Goal: Task Accomplishment & Management: Use online tool/utility

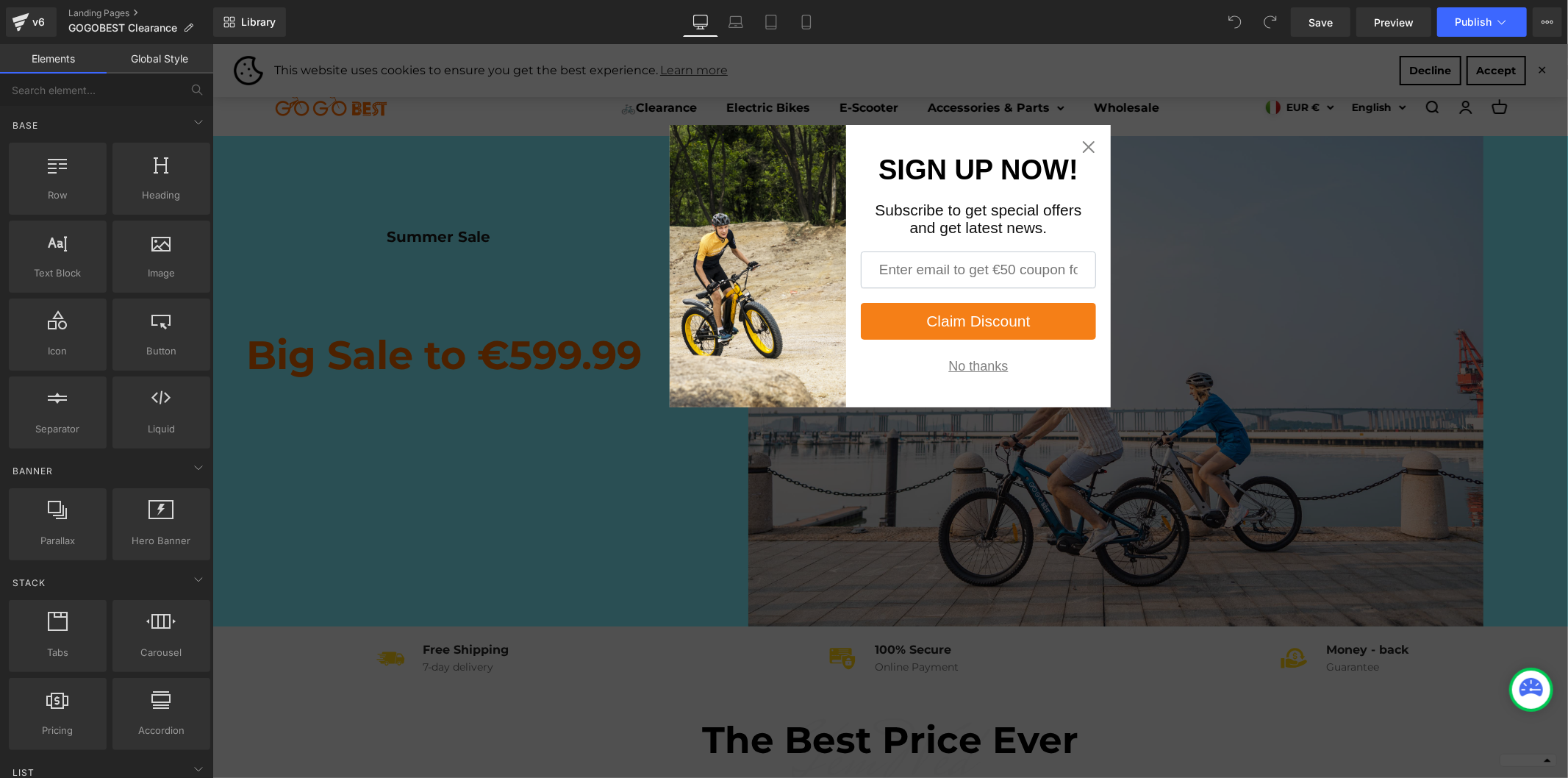
click at [969, 365] on div "No thanks" at bounding box center [977, 365] width 60 height 14
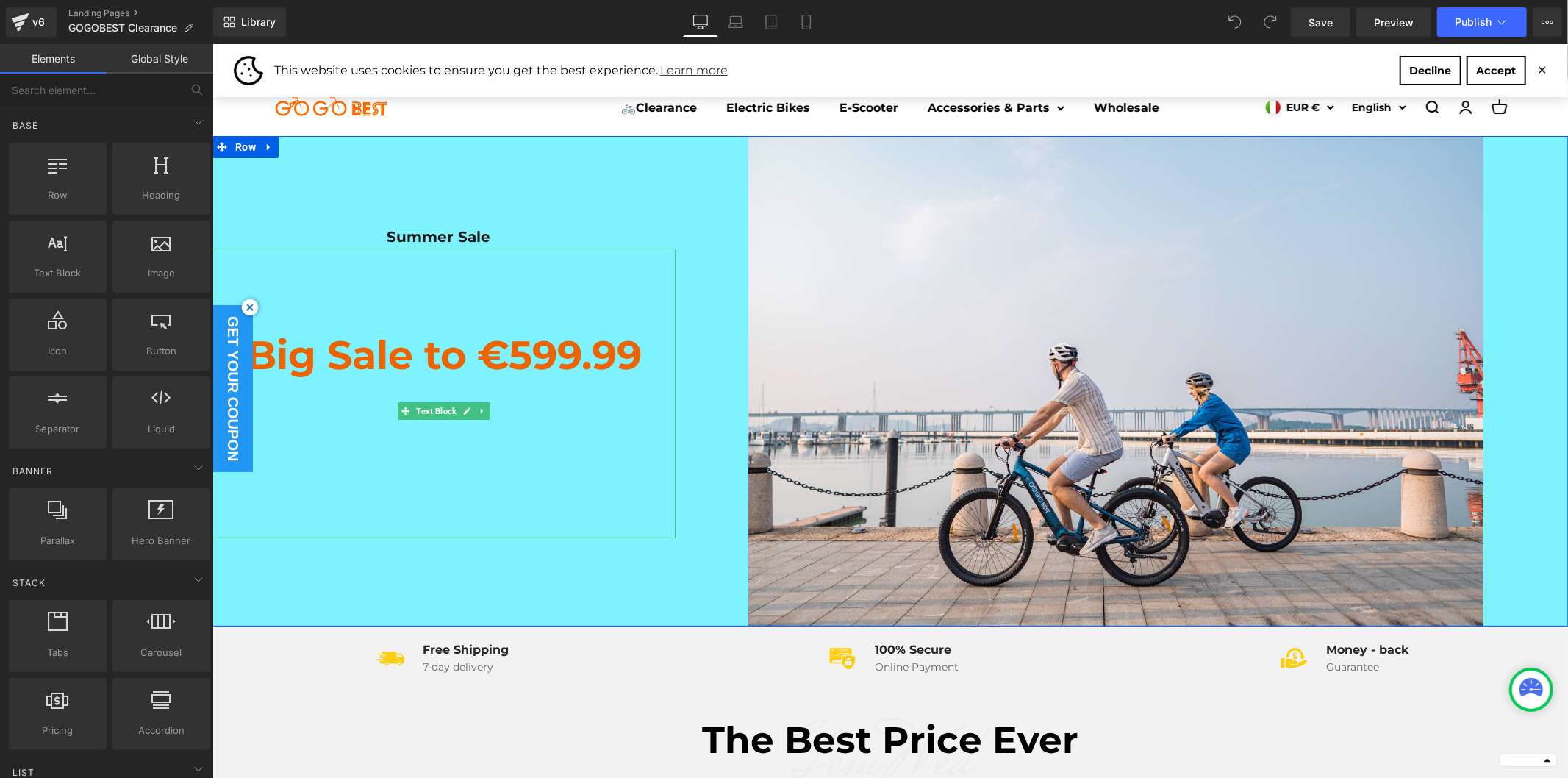
click at [508, 347] on p "Big Sale to €599.99" at bounding box center [443, 354] width 463 height 63
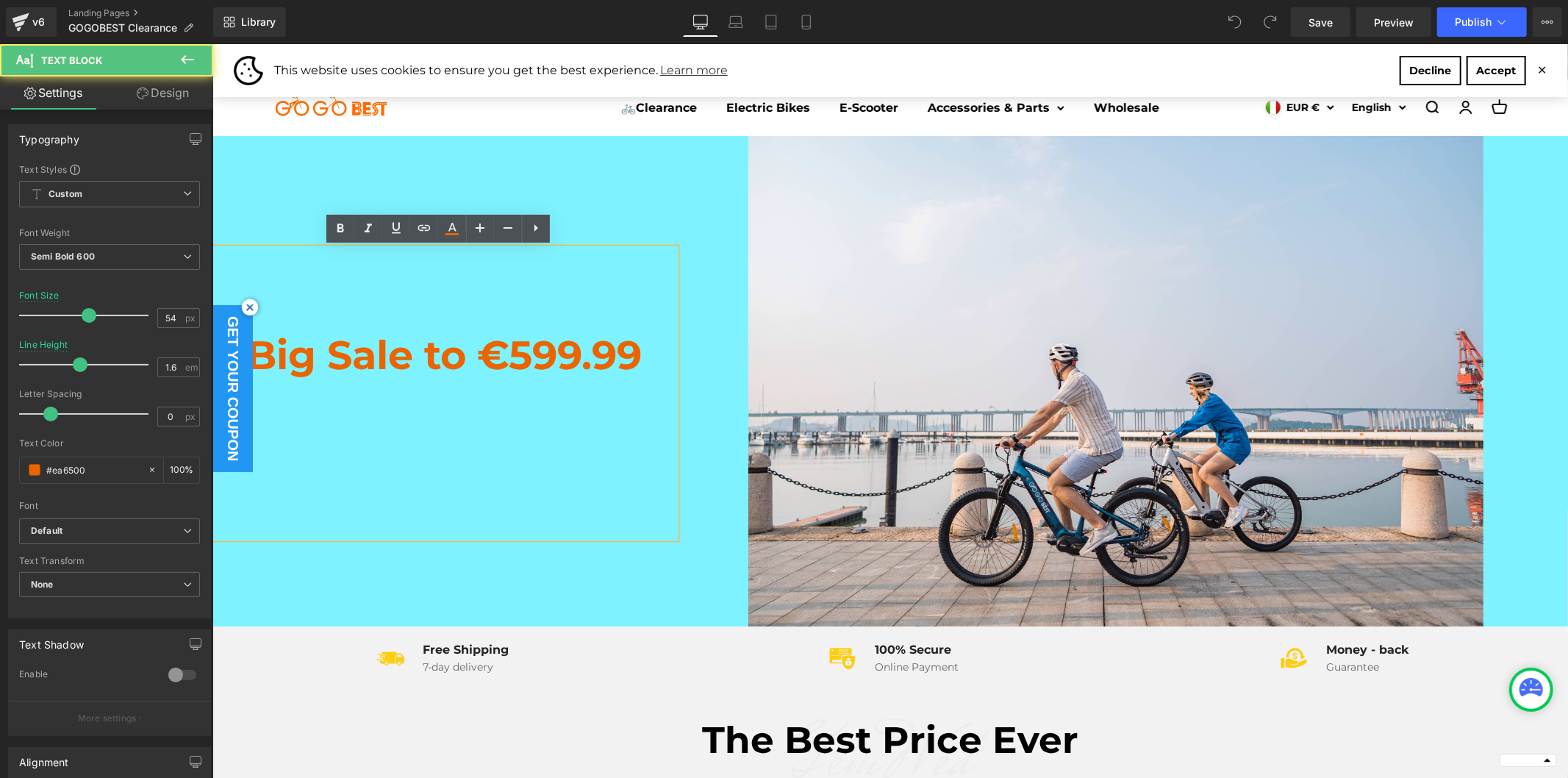
click at [511, 351] on p "Big Sale to €599.99" at bounding box center [443, 354] width 463 height 63
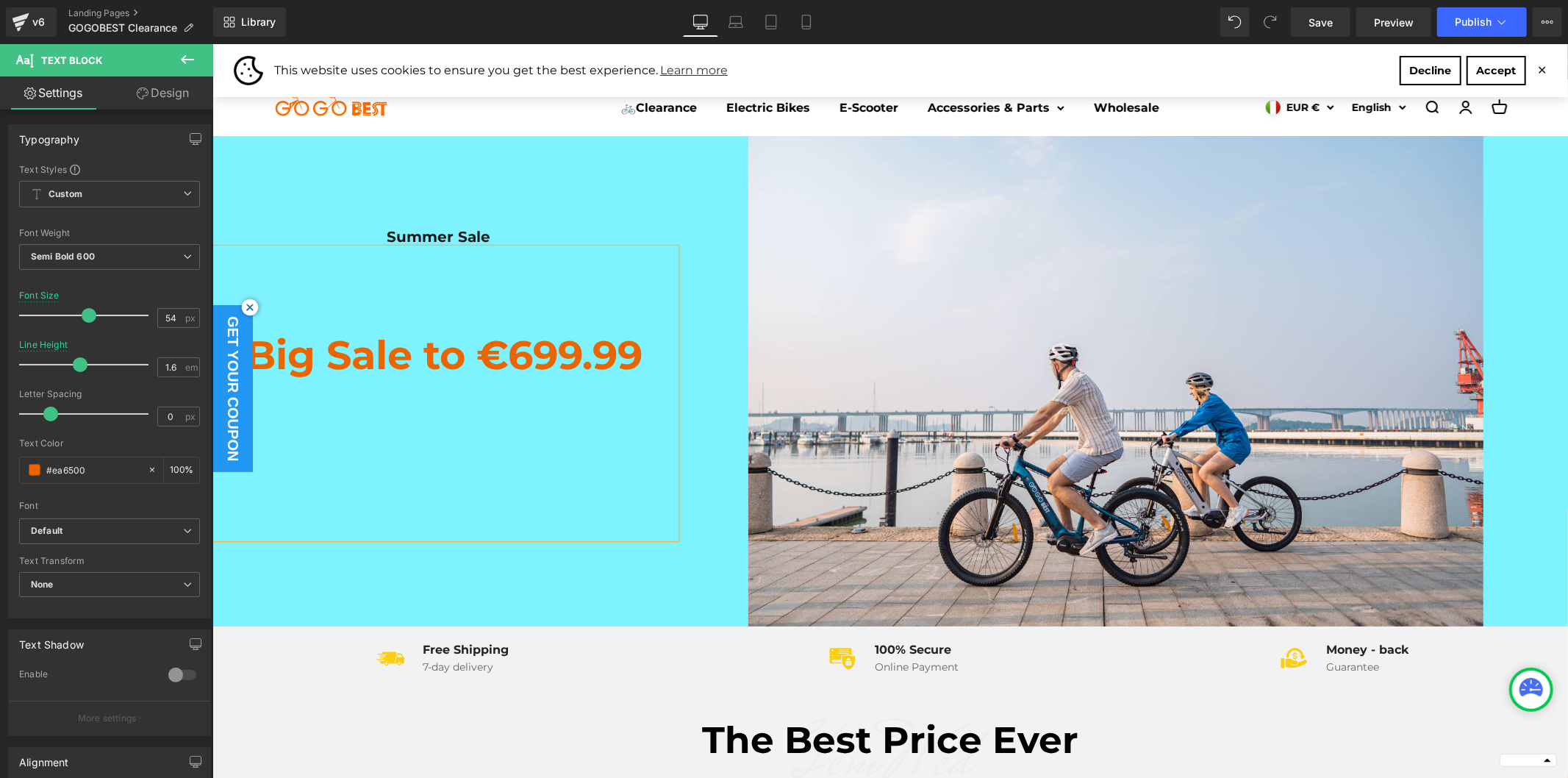
click at [212, 44] on div at bounding box center [212, 44] width 0 height 0
click at [535, 718] on div "The Best Price Ever Heading Row" at bounding box center [889, 748] width 882 height 61
click at [282, 654] on div "Image Free Shipping Heading 7-day delivery Text Block" at bounding box center [440, 664] width 429 height 45
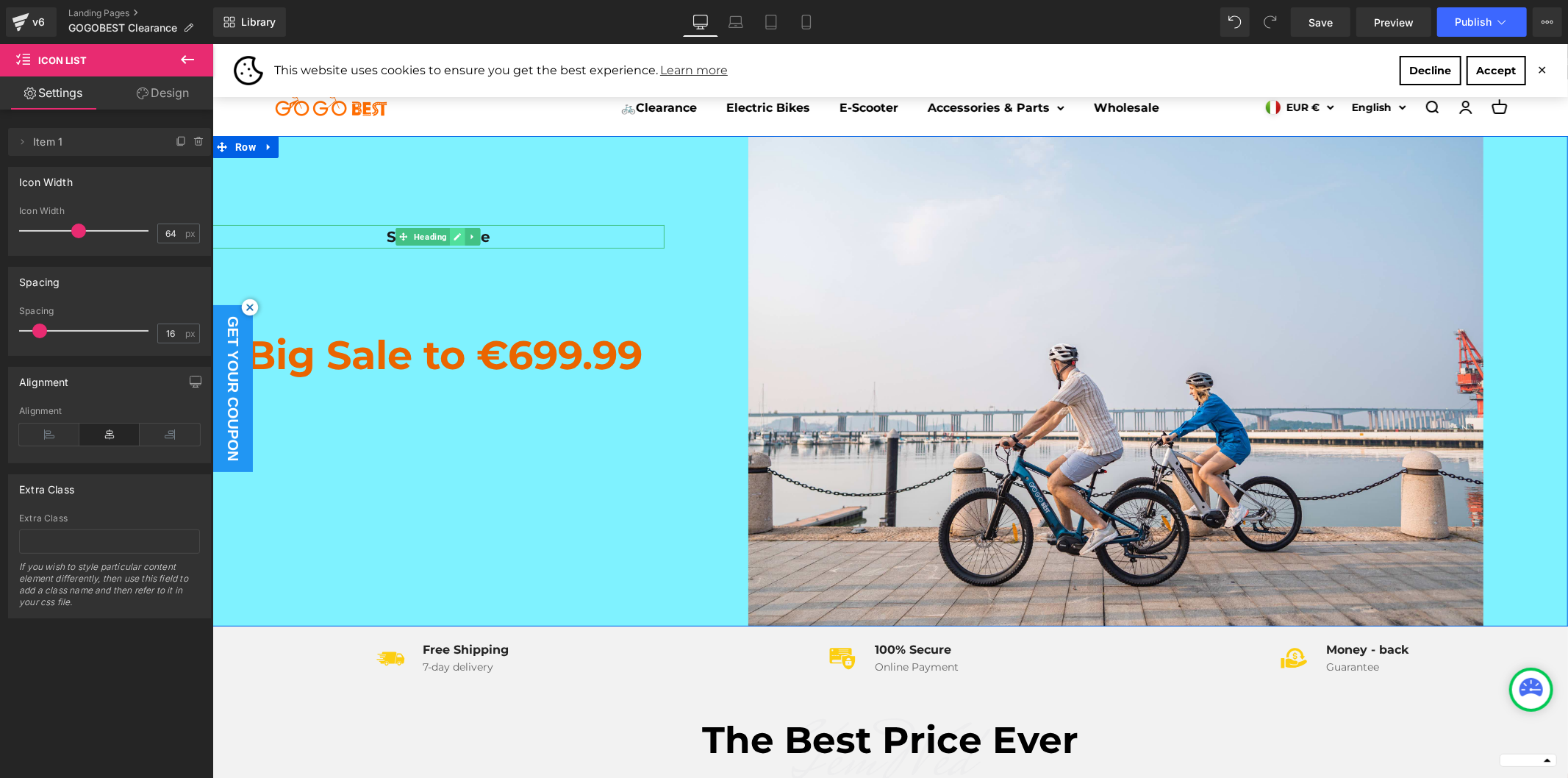
click at [453, 240] on icon at bounding box center [457, 236] width 8 height 8
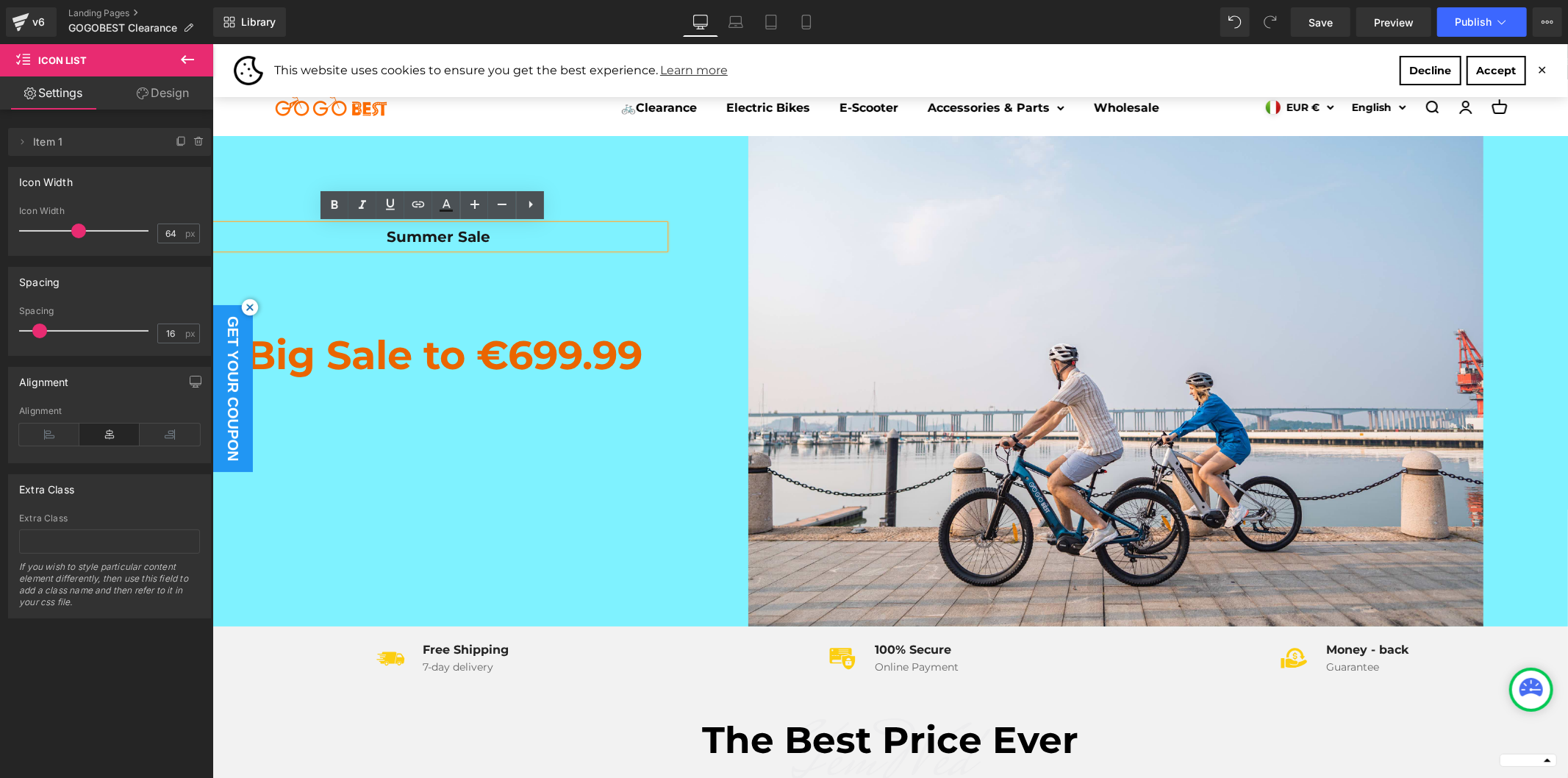
click at [443, 237] on div "Summer Sale" at bounding box center [438, 236] width 452 height 24
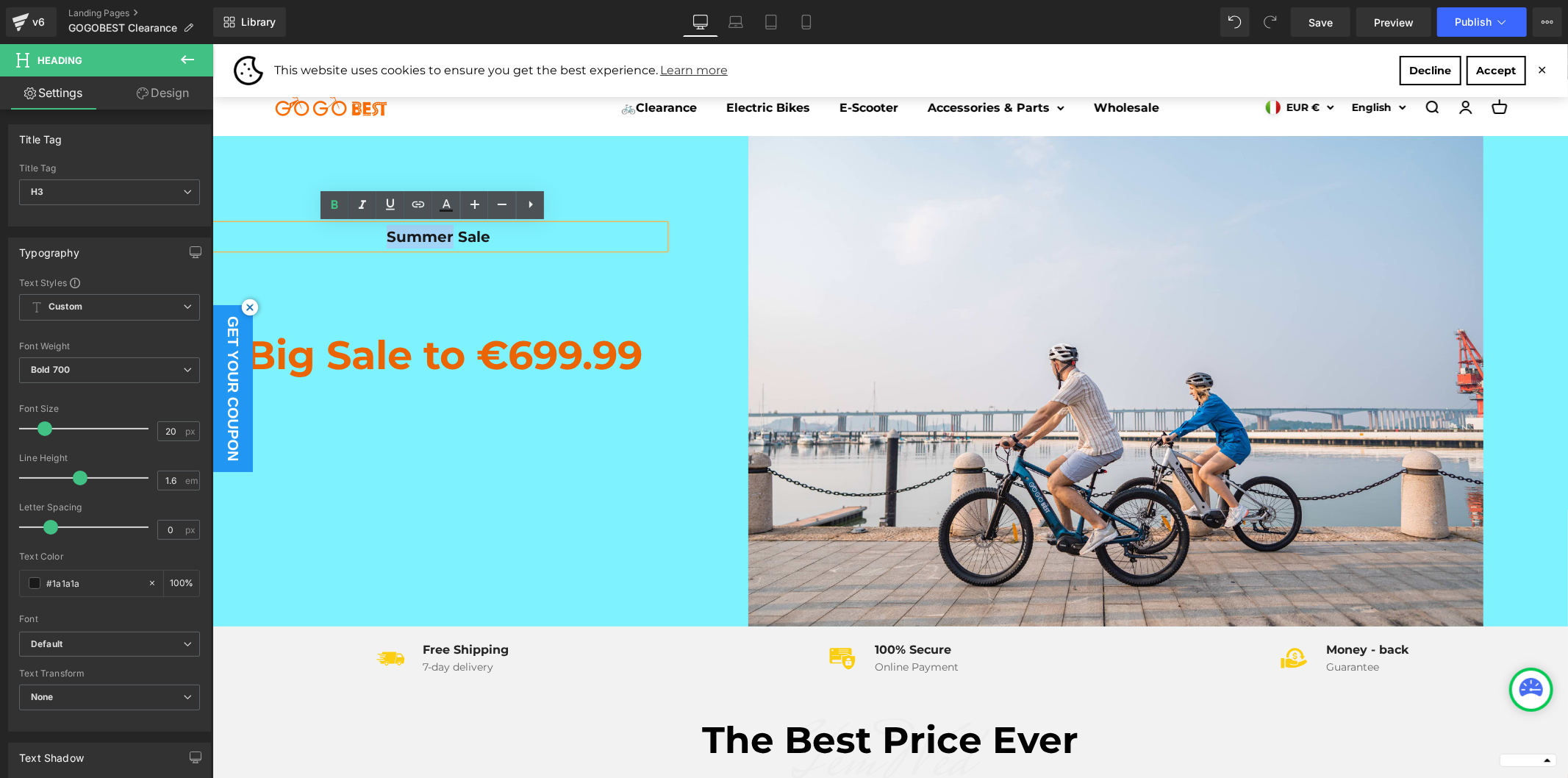
drag, startPoint x: 445, startPoint y: 236, endPoint x: 383, endPoint y: 242, distance: 62.3
click at [383, 242] on div "Summer Sale" at bounding box center [438, 236] width 452 height 24
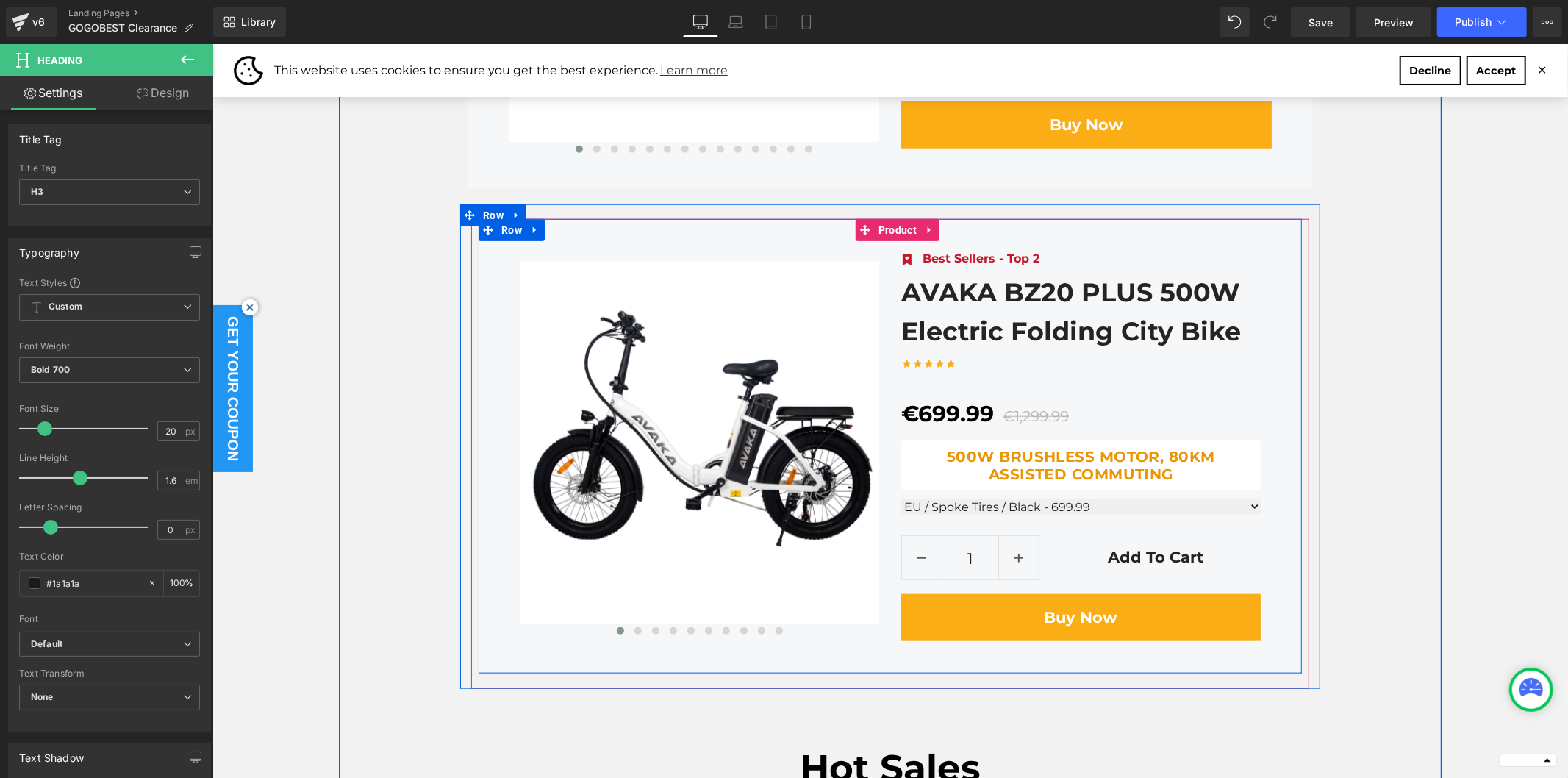
scroll to position [1062, 0]
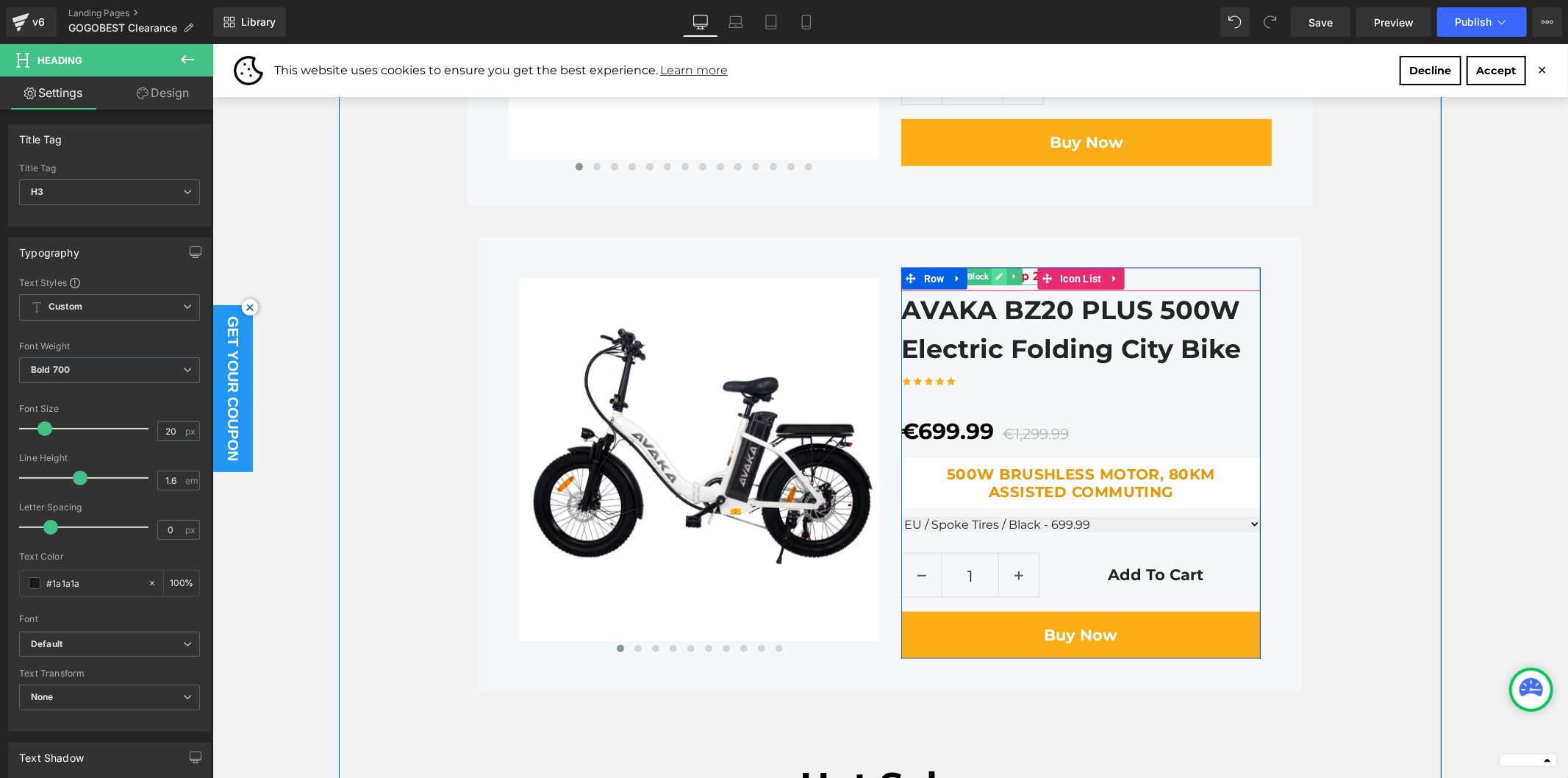
click at [995, 278] on icon at bounding box center [999, 276] width 8 height 8
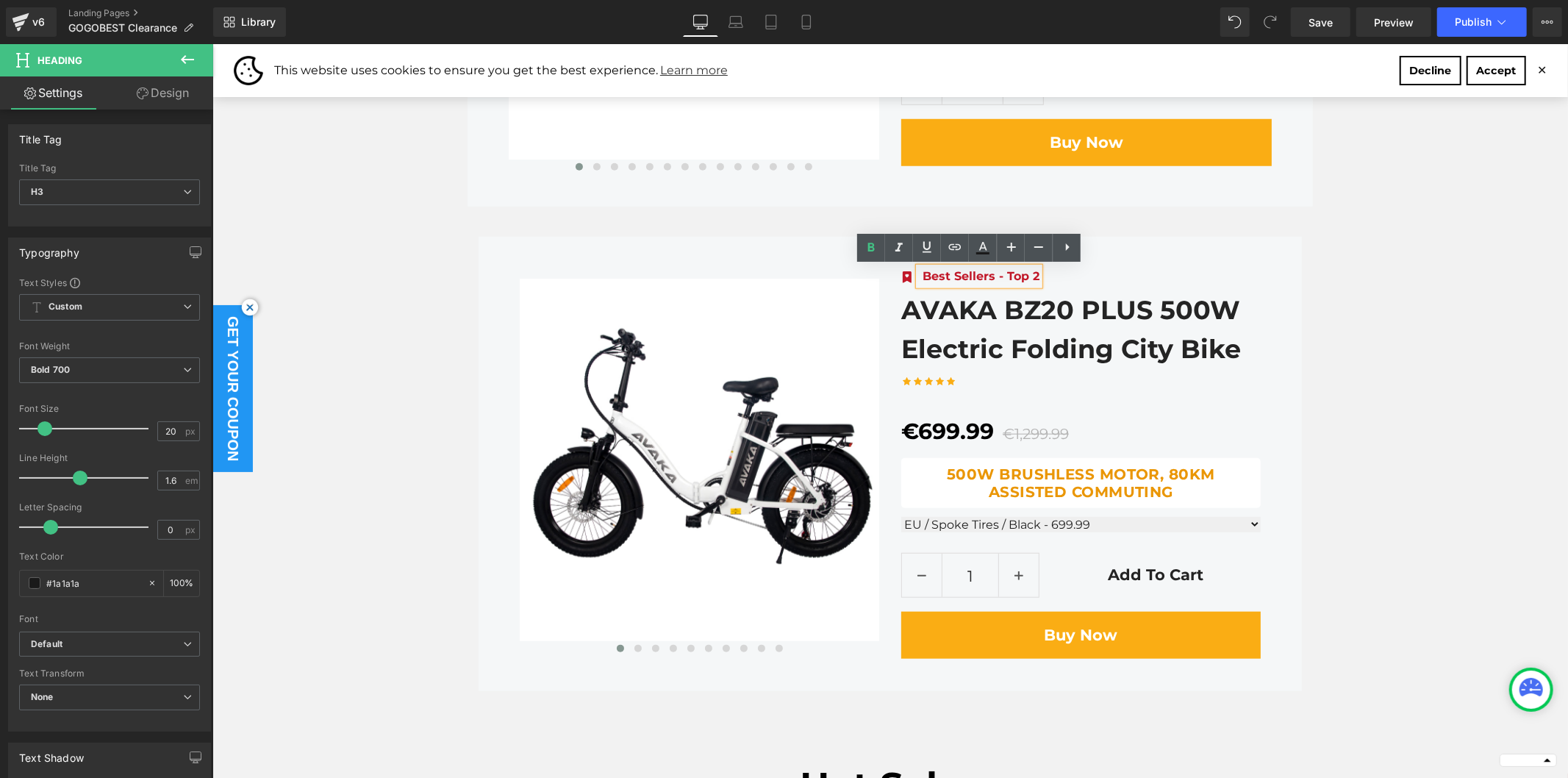
click at [1021, 277] on span "Best Sellers - Top 2" at bounding box center [979, 275] width 117 height 14
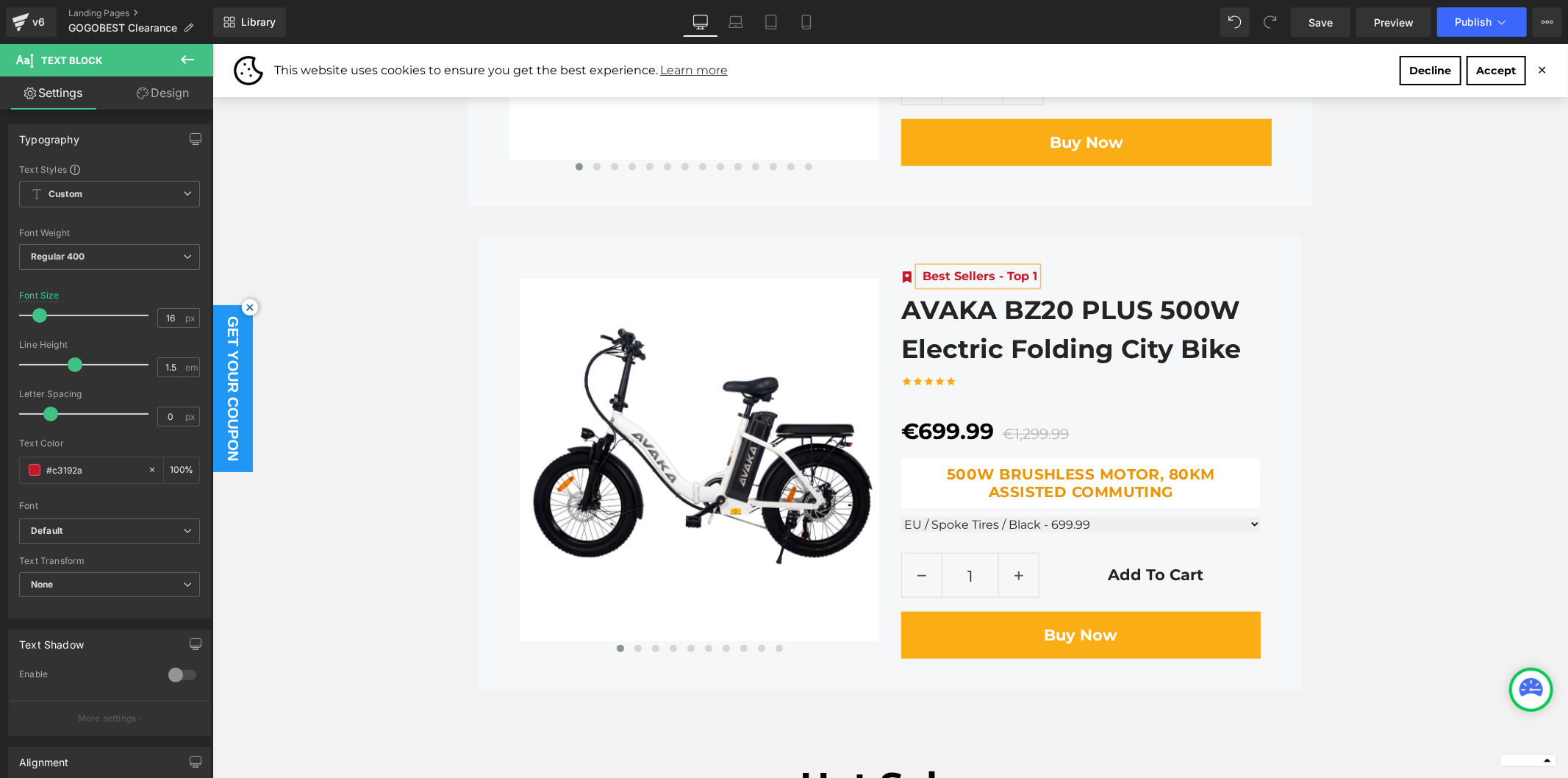
click at [1232, 395] on div "Icon Icon Icon Icon Icon Icon List Hoz Text Block" at bounding box center [1080, 383] width 360 height 31
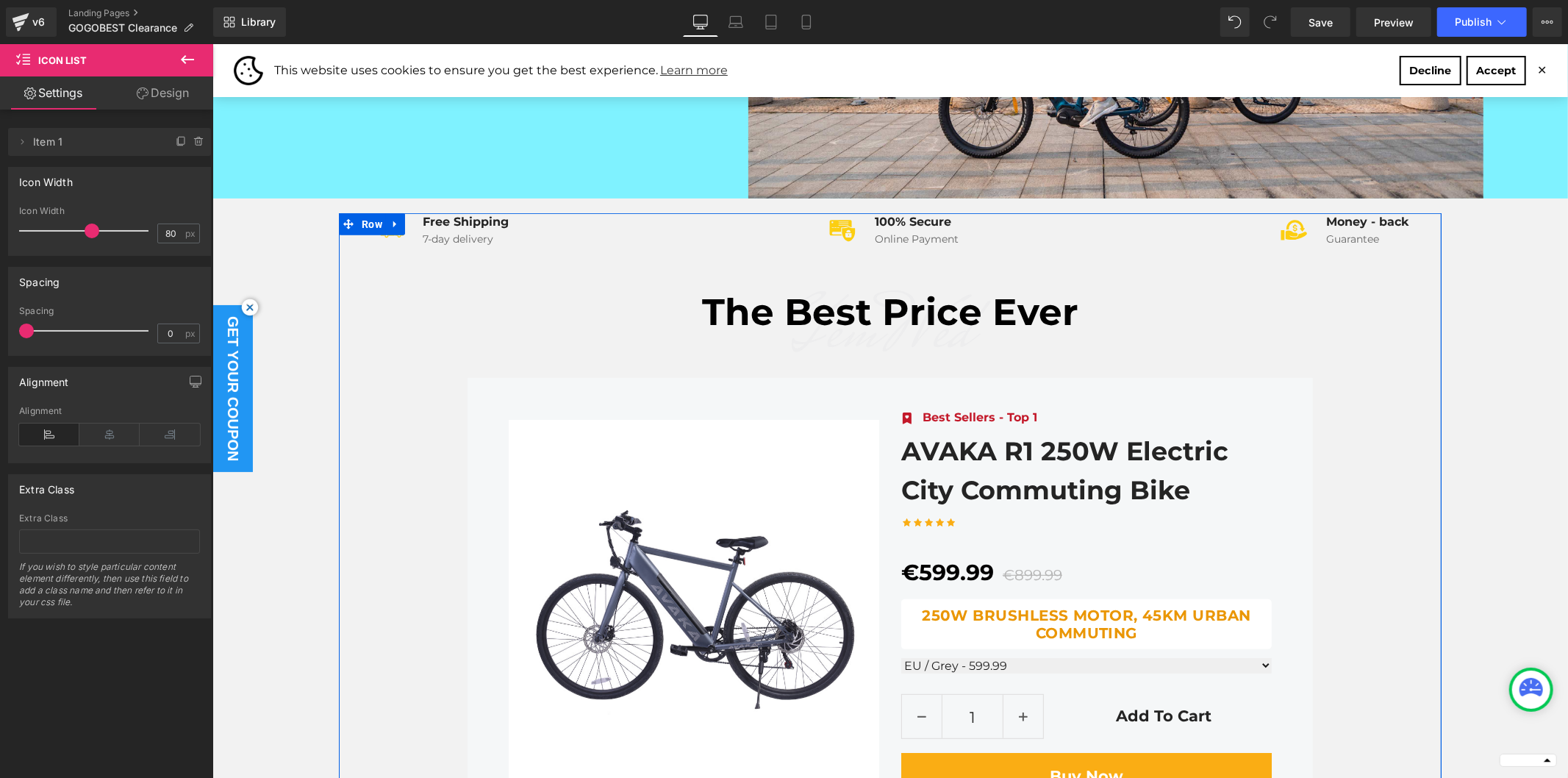
scroll to position [408, 0]
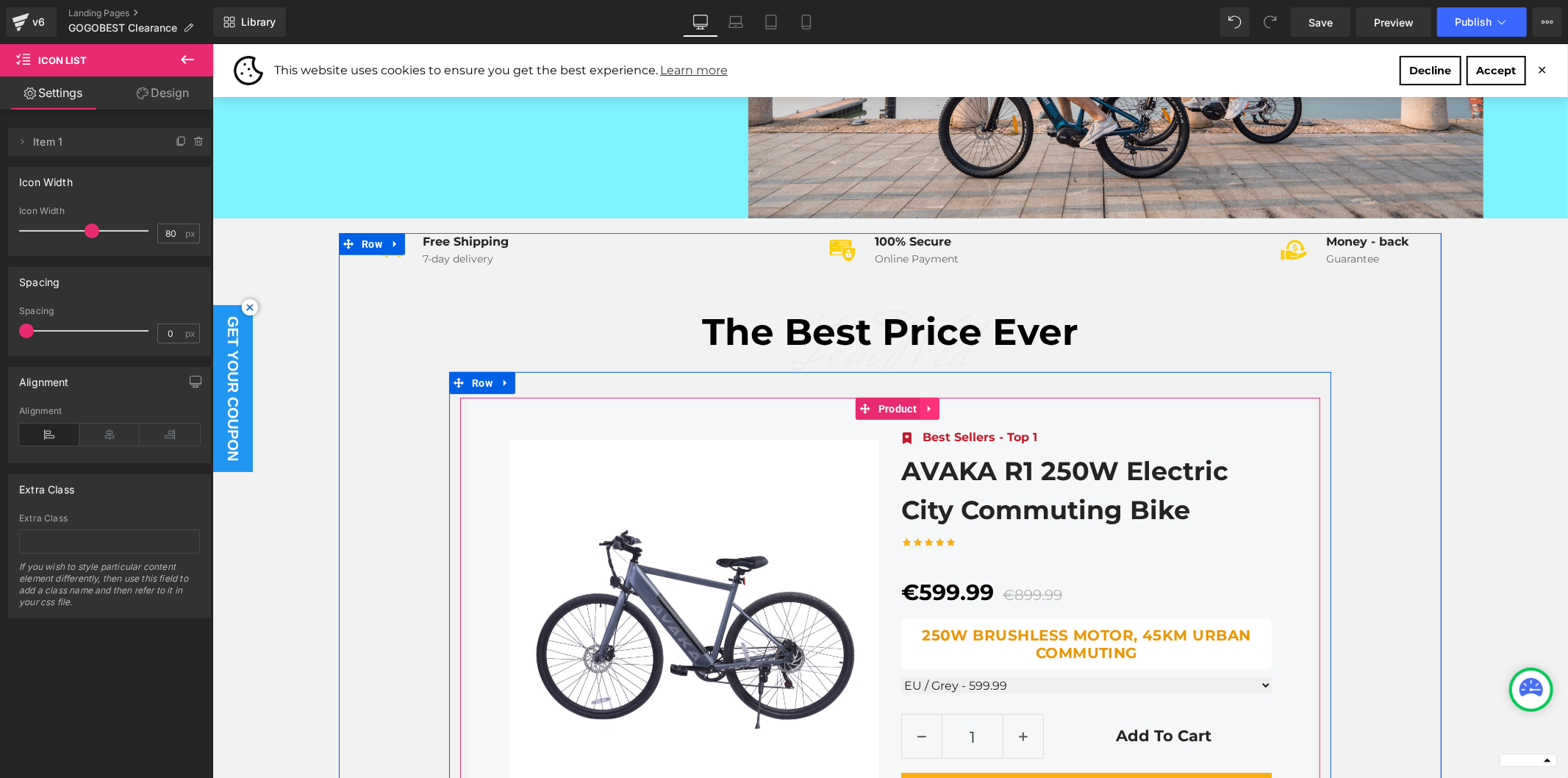
click at [924, 409] on icon at bounding box center [929, 408] width 10 height 11
click at [933, 412] on icon at bounding box center [938, 408] width 10 height 11
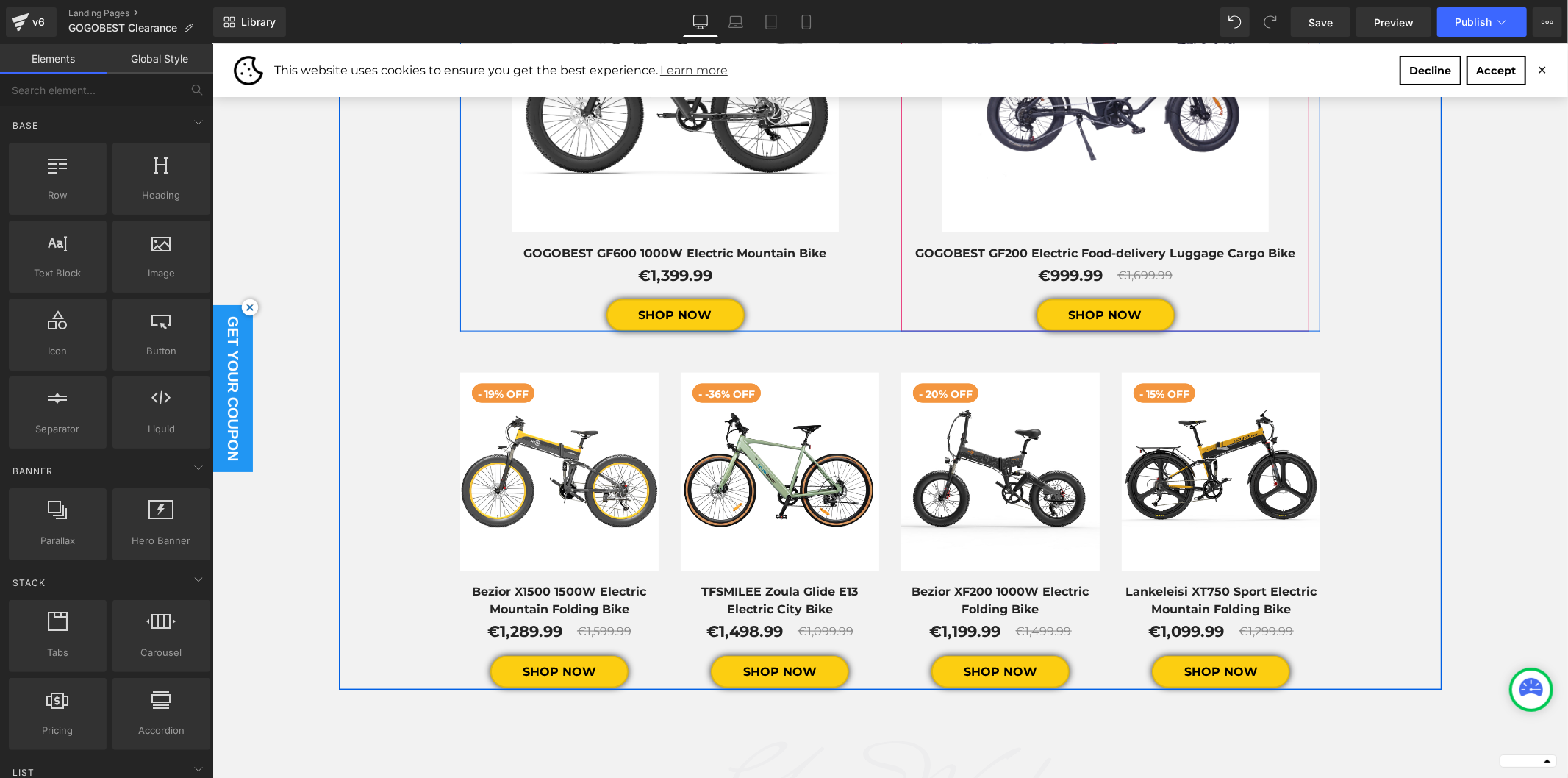
scroll to position [1716, 0]
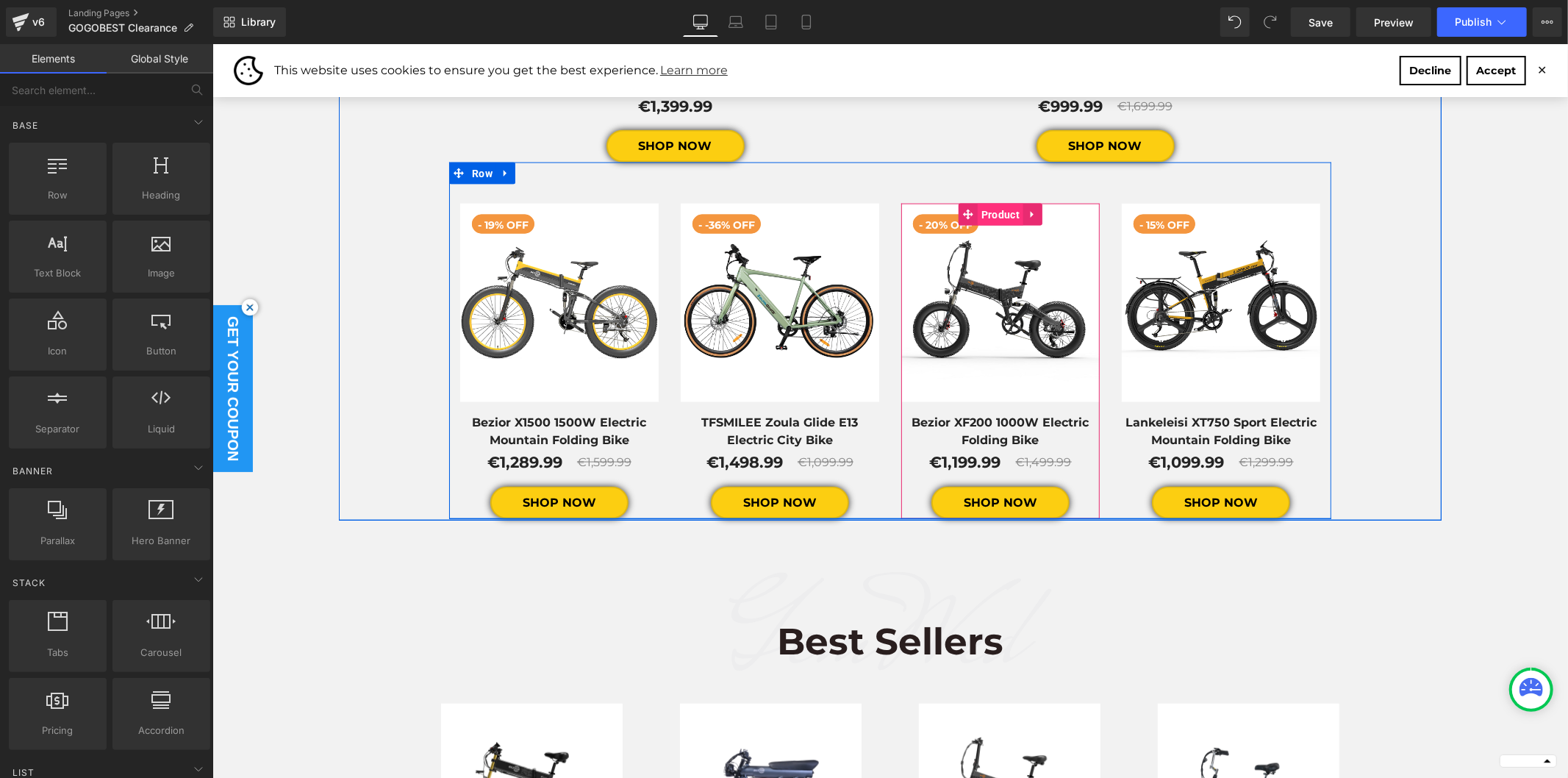
click at [990, 211] on span "Product" at bounding box center [1000, 214] width 45 height 22
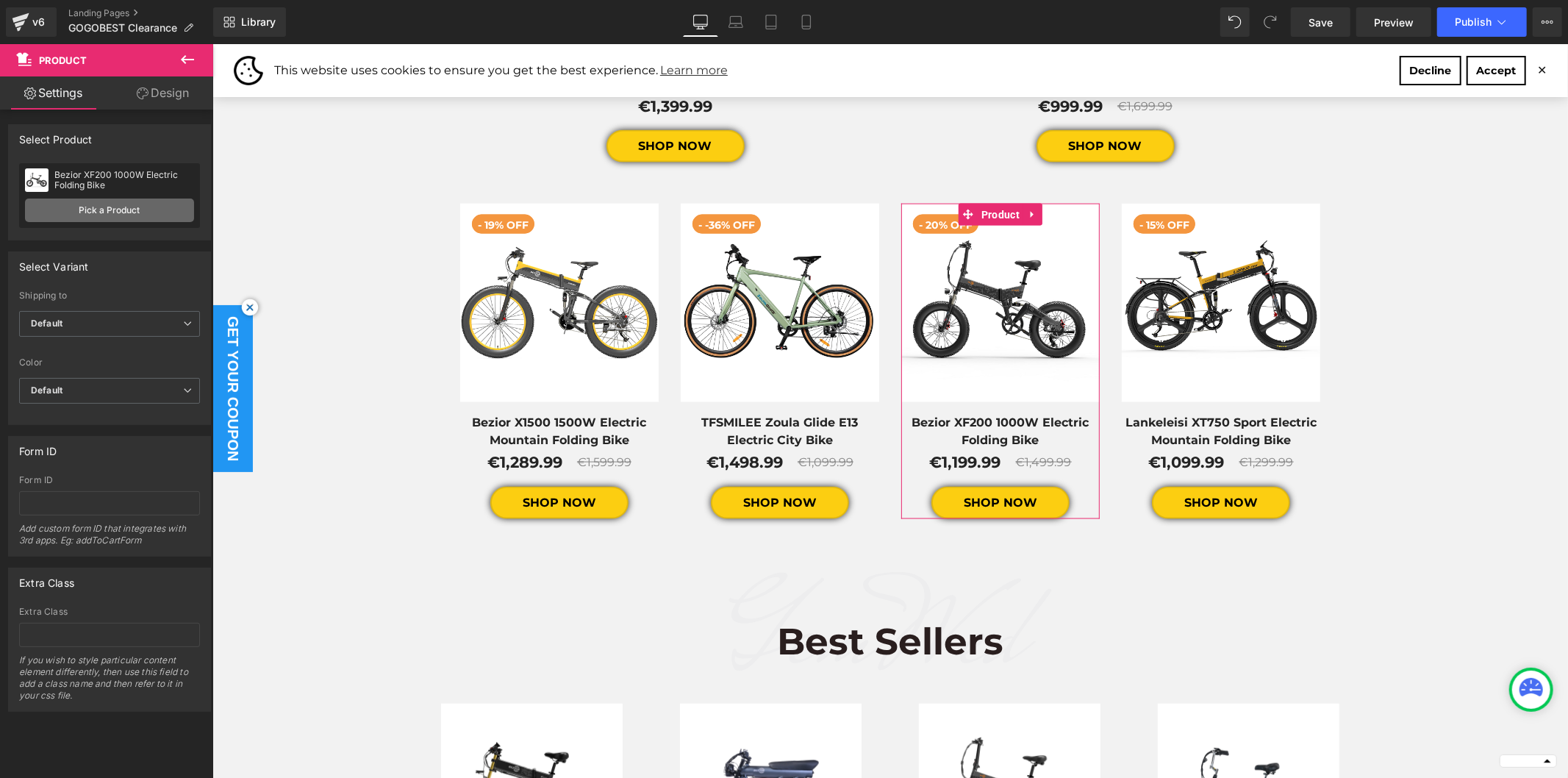
click at [108, 210] on link "Pick a Product" at bounding box center [109, 210] width 169 height 24
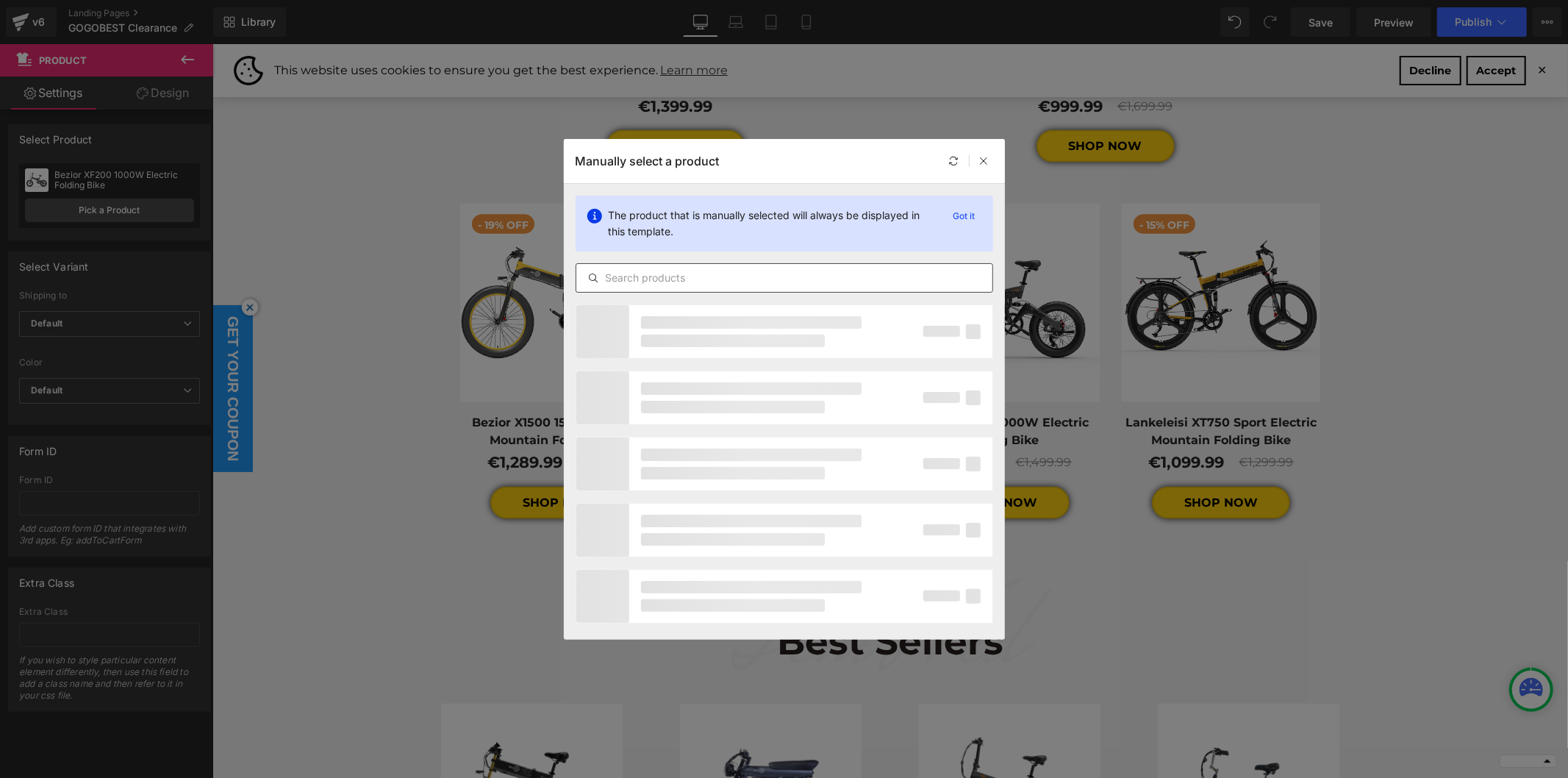
click at [650, 279] on input "text" at bounding box center [784, 278] width 416 height 18
click at [650, 279] on input "GF200" at bounding box center [784, 278] width 416 height 18
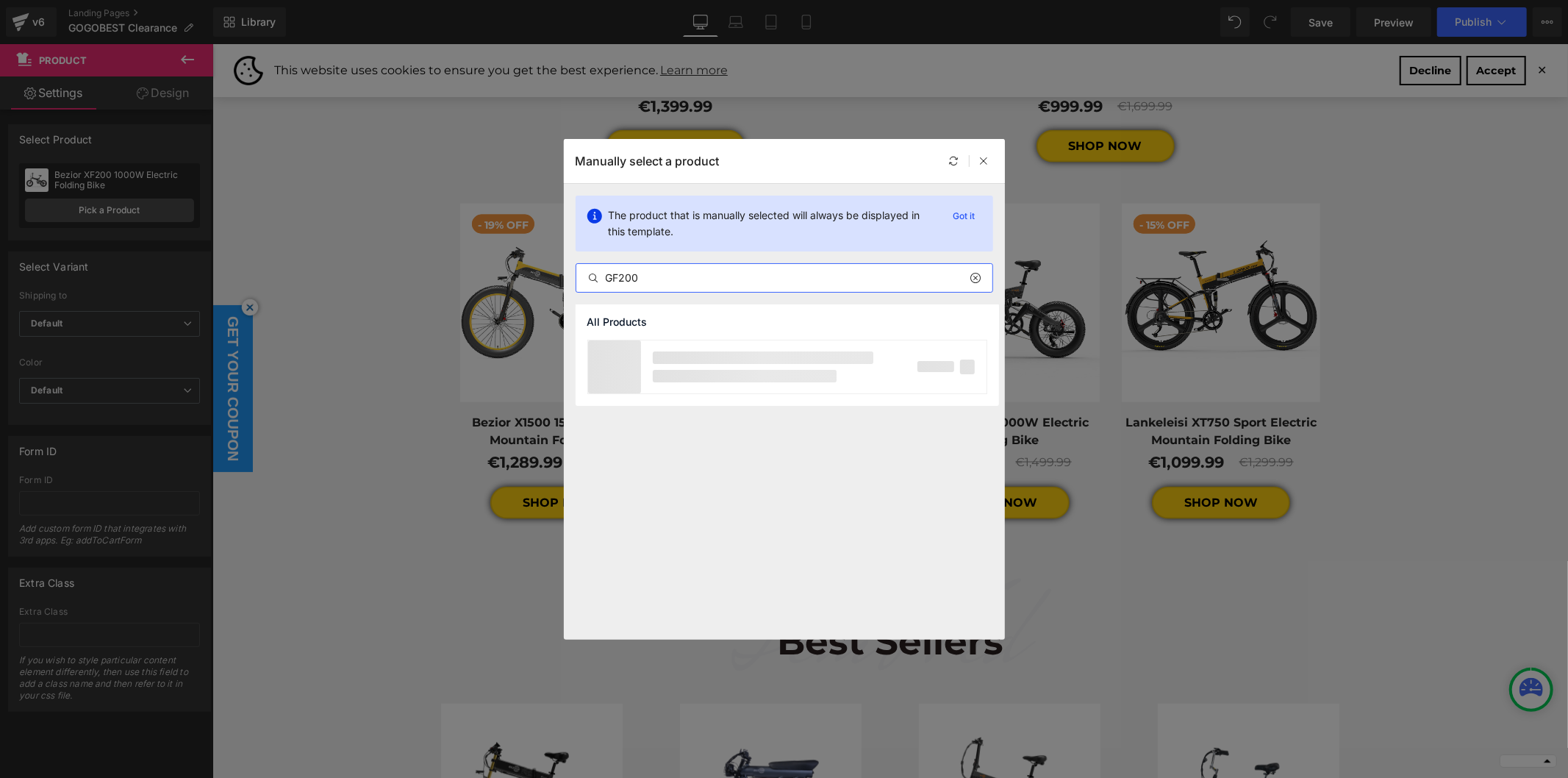
type input "GF200"
click at [703, 377] on p at bounding box center [744, 376] width 184 height 13
click at [615, 372] on p at bounding box center [614, 367] width 53 height 53
click at [673, 368] on div "GOGOBEST GF200 Electric Food-delivery Luggage Cargo Bike" at bounding box center [760, 366] width 220 height 26
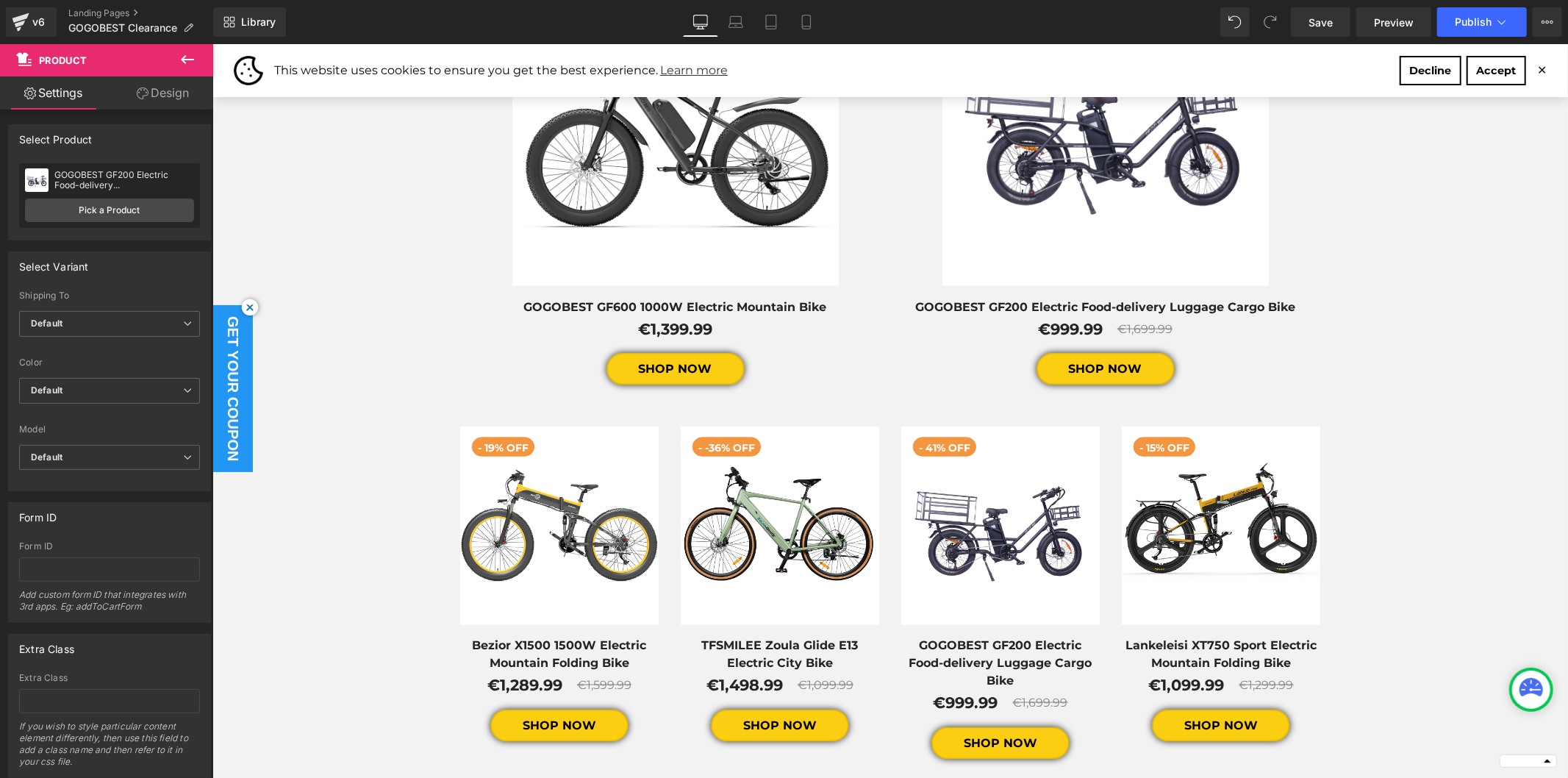
scroll to position [1471, 0]
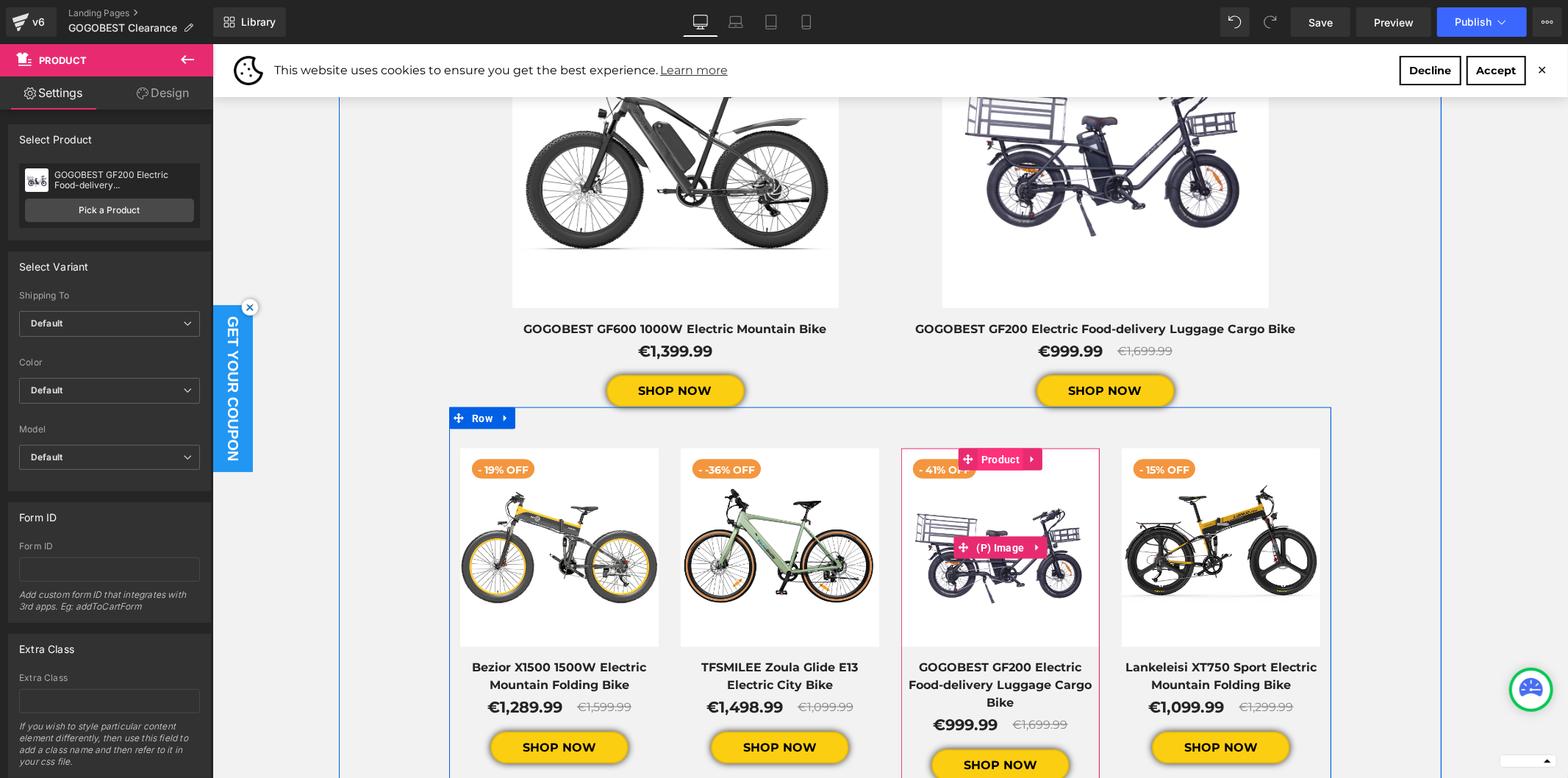
click at [993, 463] on span "Product" at bounding box center [1000, 458] width 45 height 22
click at [985, 459] on span "Product" at bounding box center [1000, 458] width 45 height 22
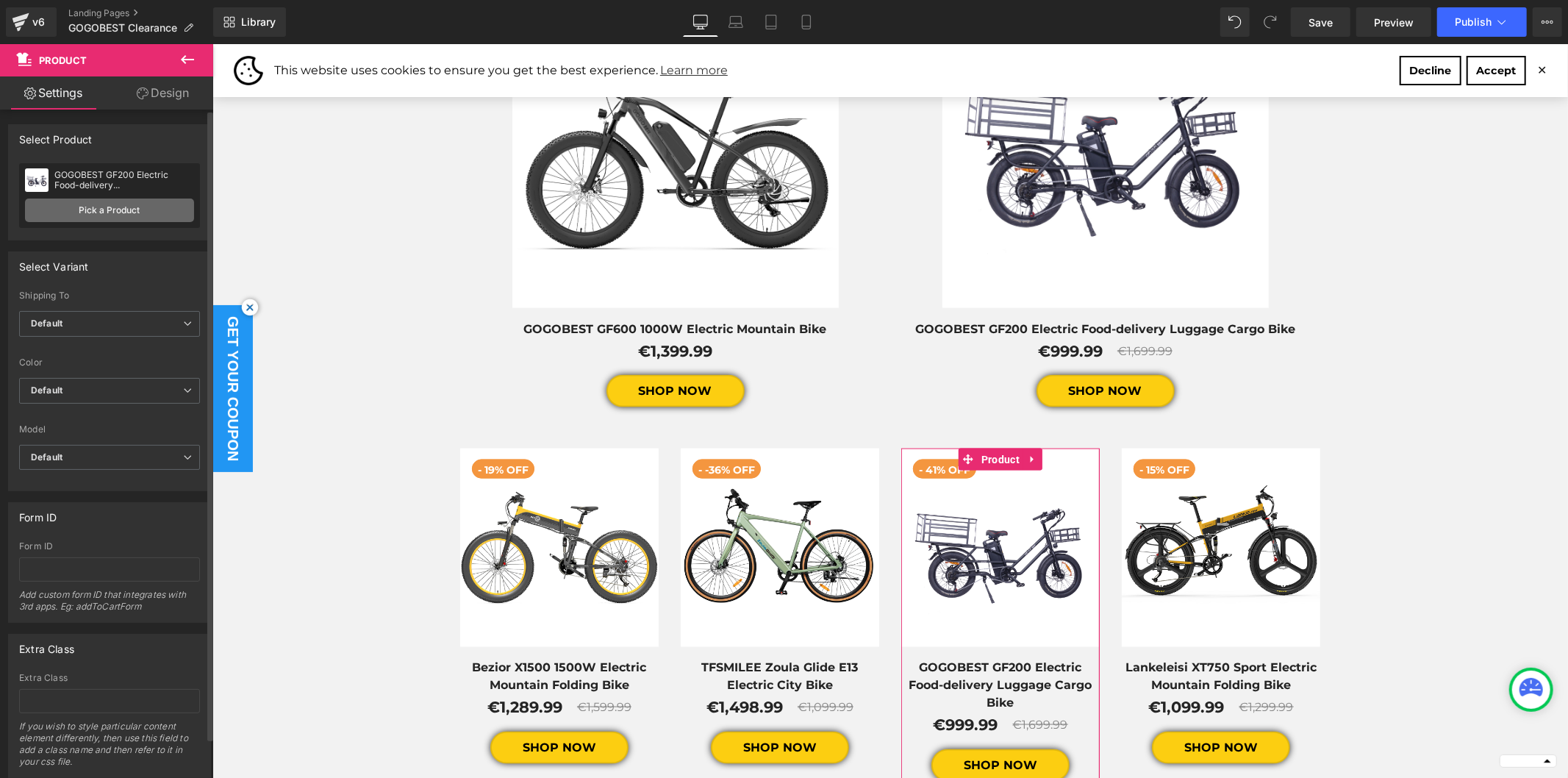
click at [94, 214] on link "Pick a Product" at bounding box center [109, 210] width 169 height 24
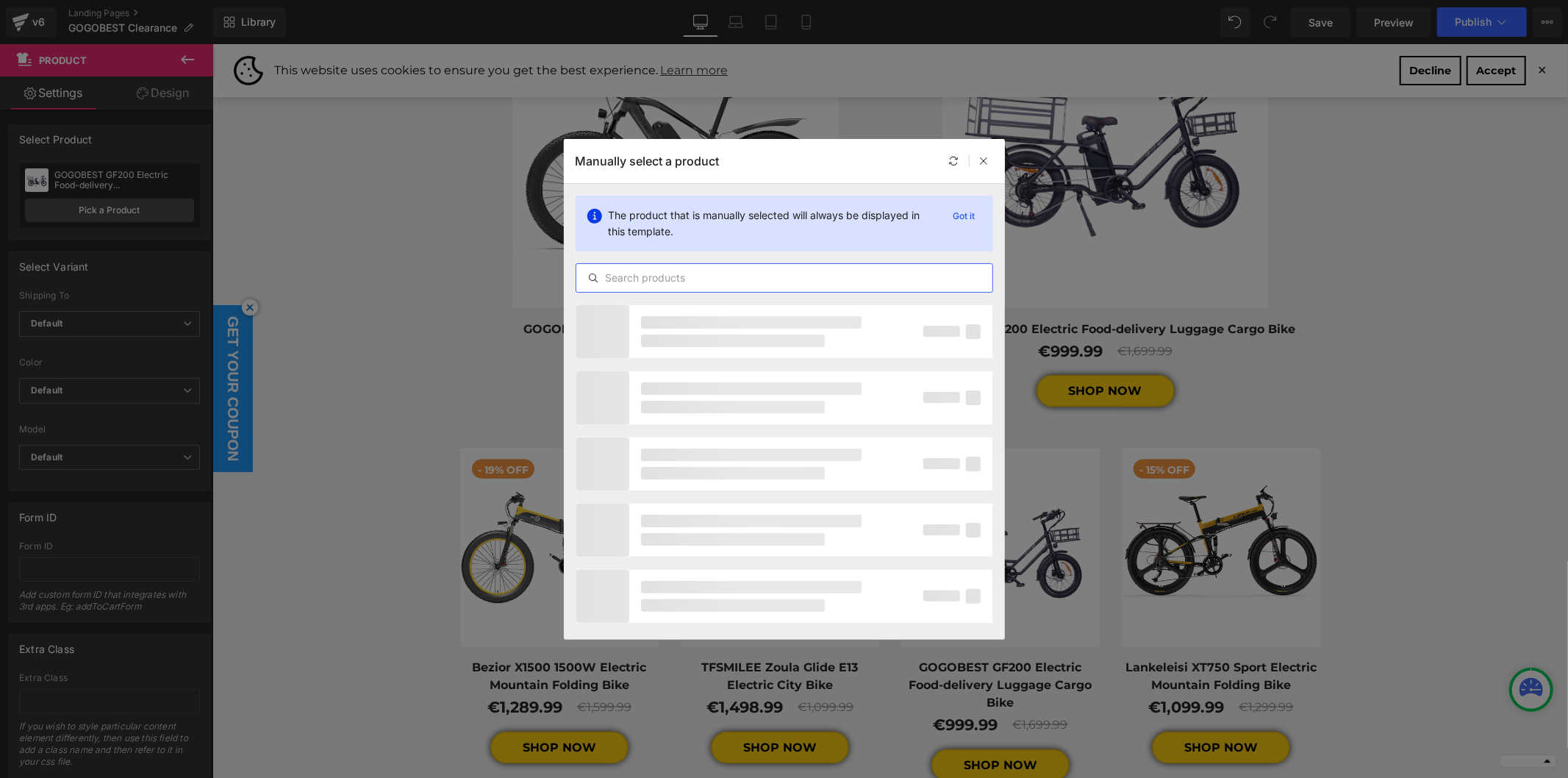
click at [657, 277] on input "text" at bounding box center [784, 278] width 416 height 18
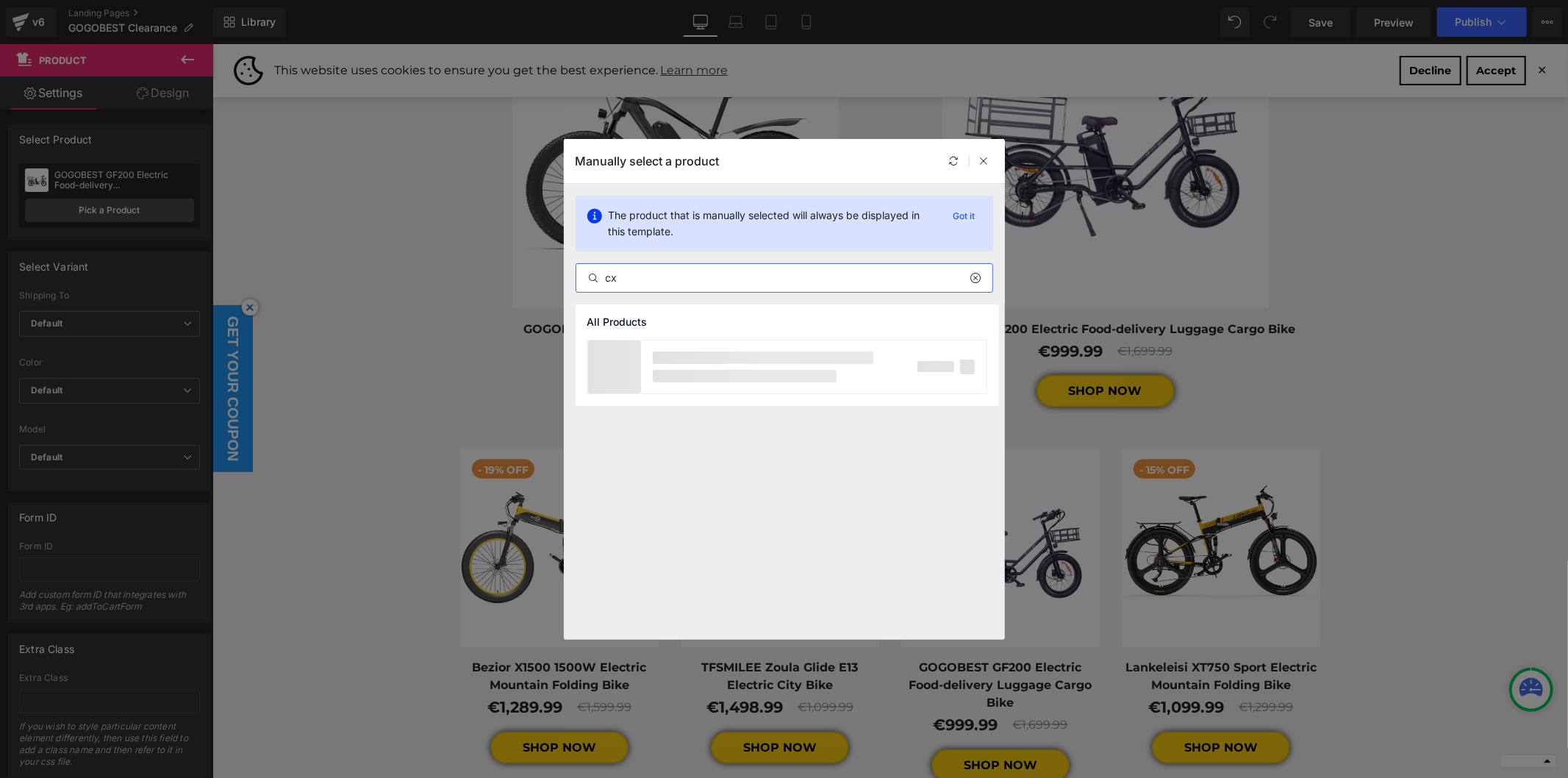
type input "c"
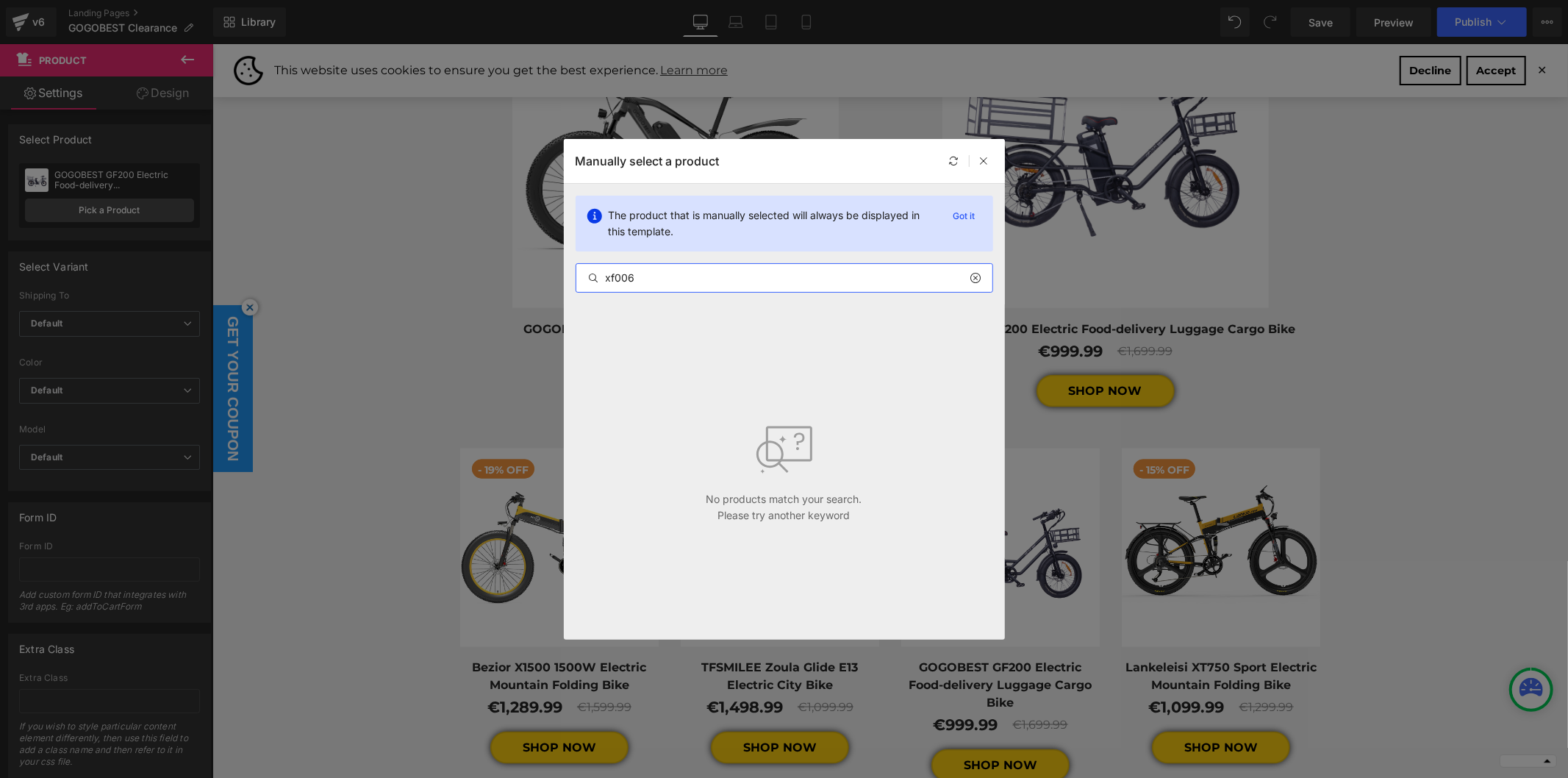
click at [648, 275] on input "xf006" at bounding box center [784, 278] width 416 height 18
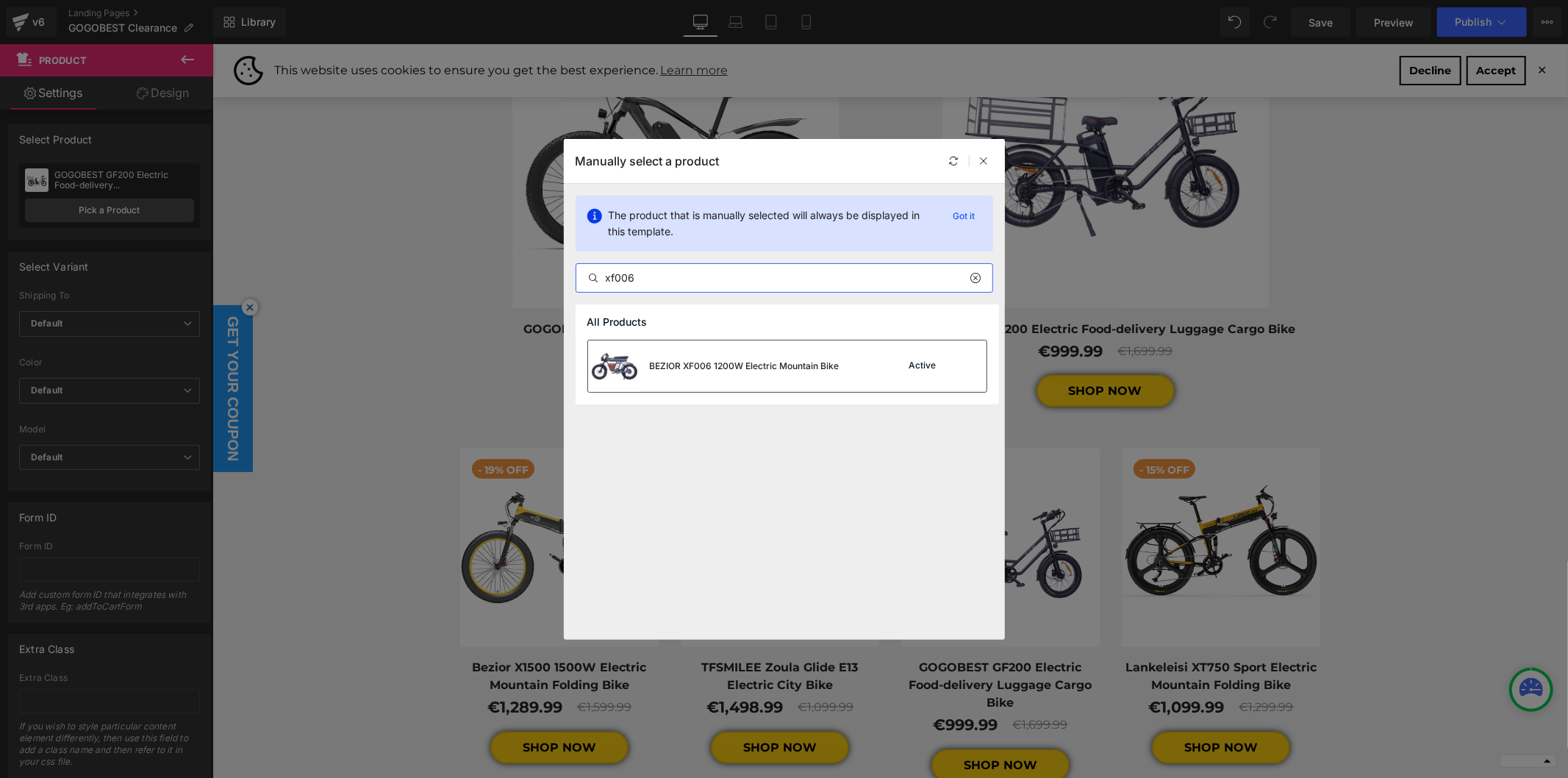
type input "xf006"
click at [672, 355] on div "BEZIOR XF006 1200W Electric Mountain Bike" at bounding box center [713, 366] width 251 height 51
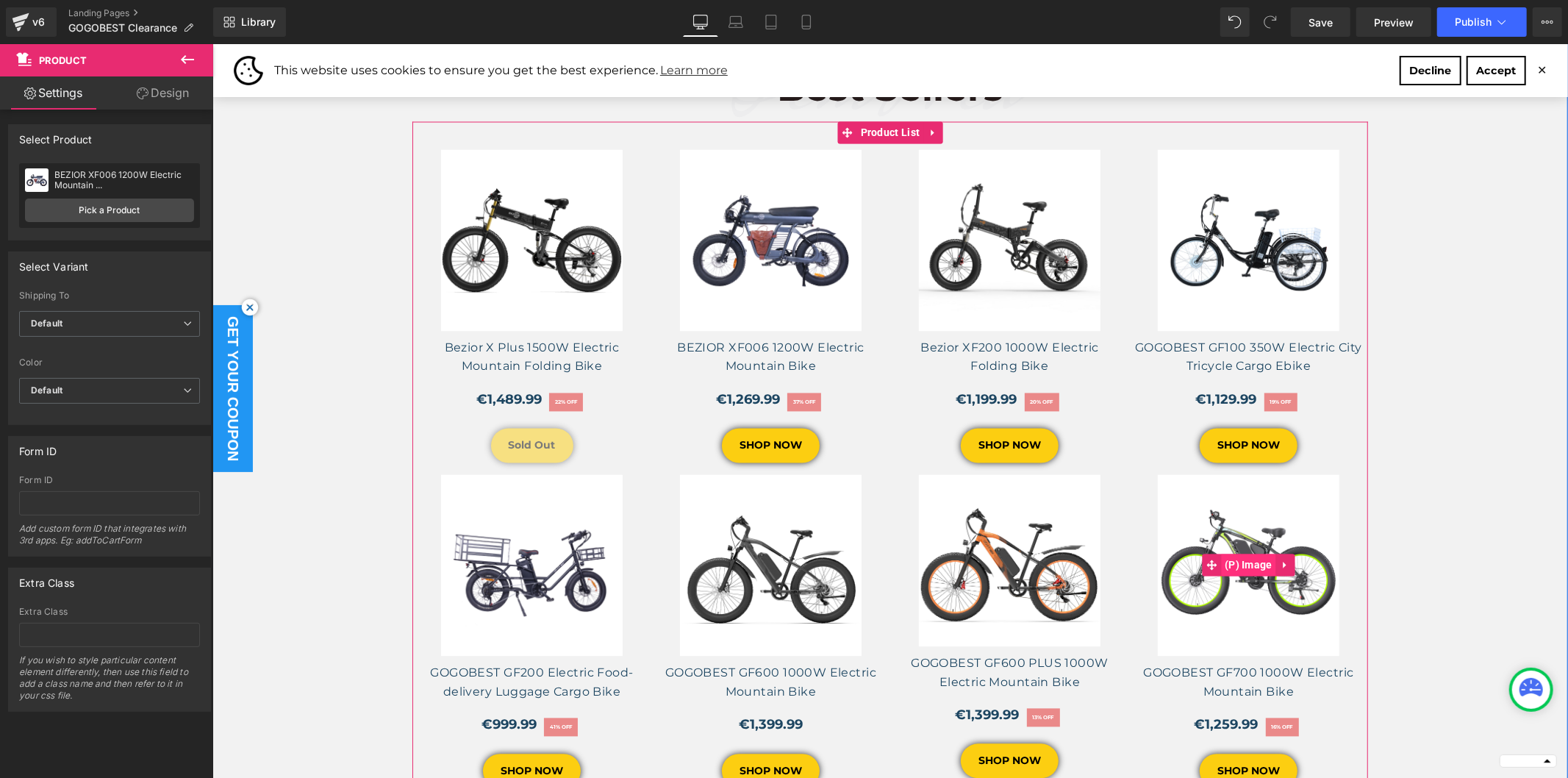
scroll to position [2451, 0]
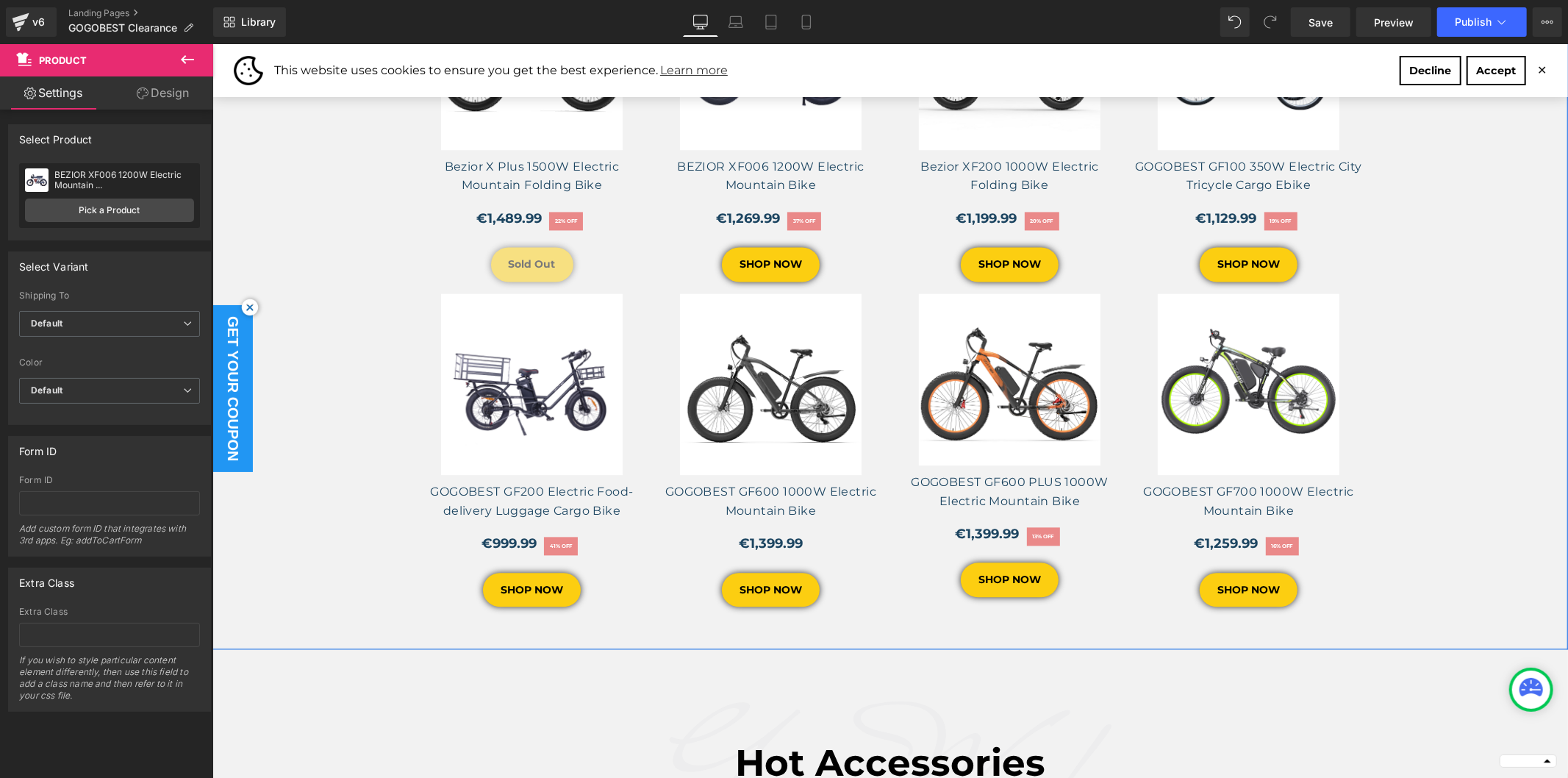
drag, startPoint x: 351, startPoint y: 527, endPoint x: 431, endPoint y: 615, distance: 118.9
click at [351, 527] on div "Best Sellers Heading Row Sale Off (P) Image Bezior X Plus 1500W Electric Mounta…" at bounding box center [890, 242] width 1355 height 812
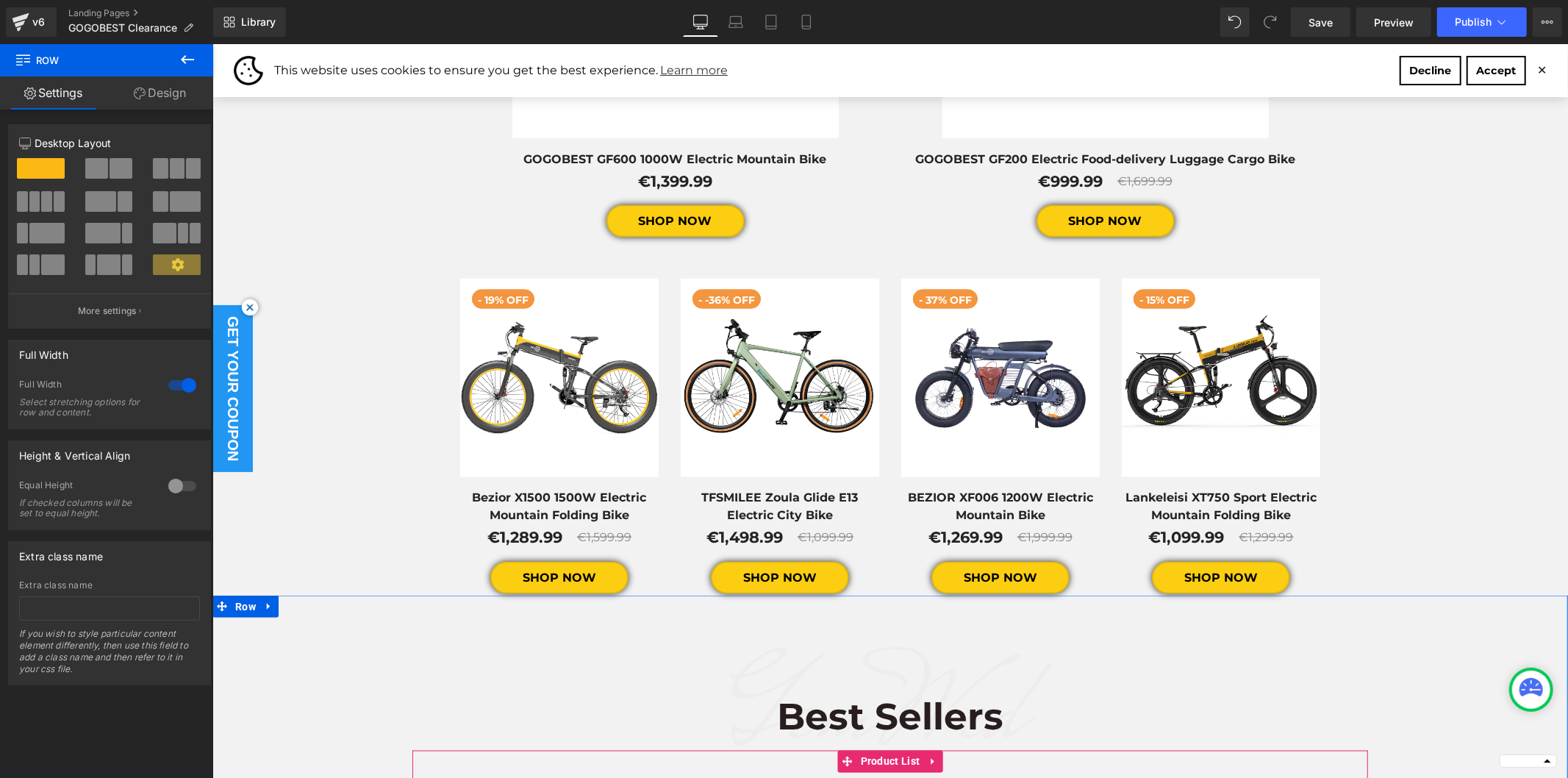
scroll to position [1634, 0]
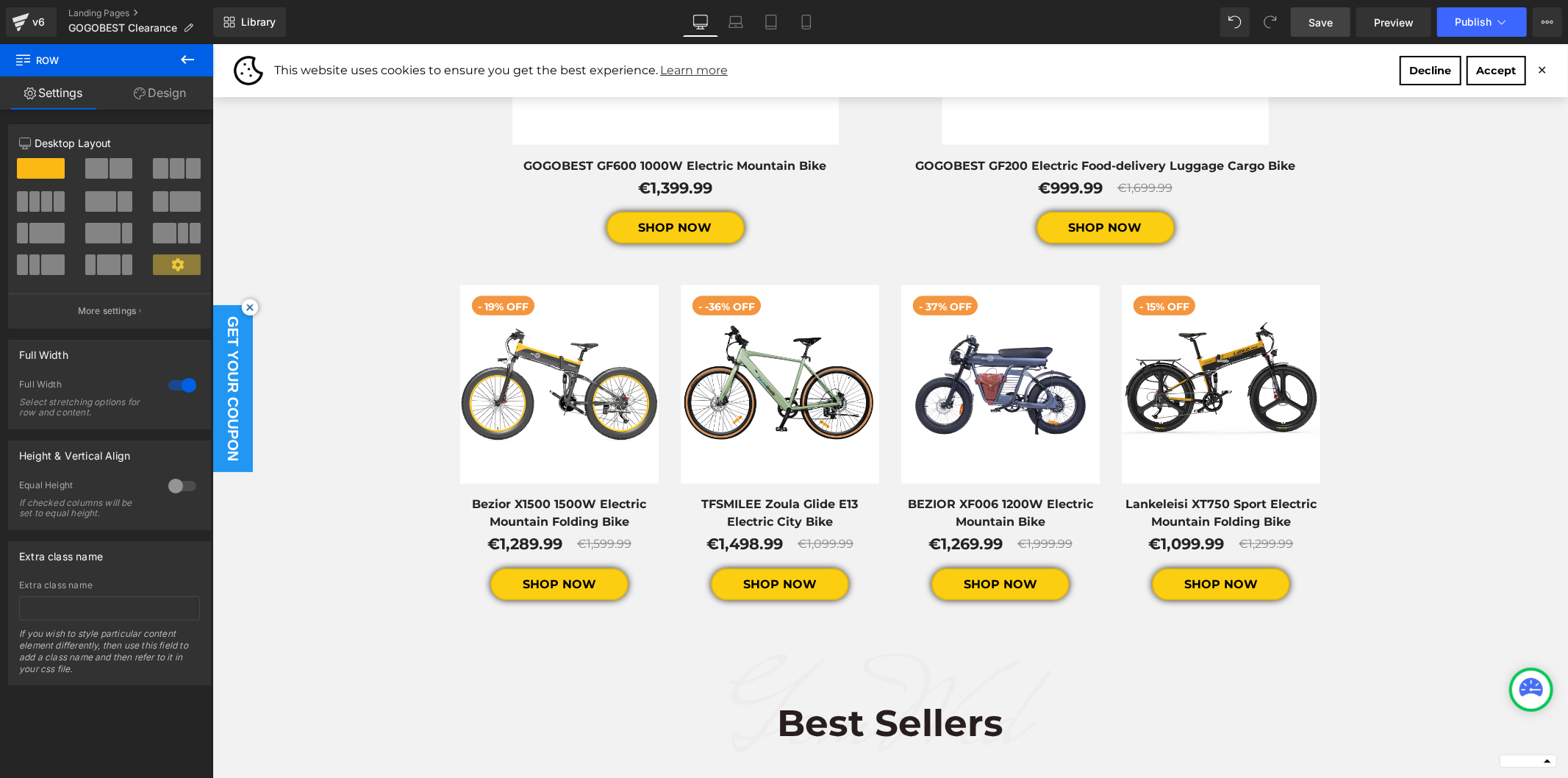
click at [1328, 22] on span "Save" at bounding box center [1320, 22] width 24 height 15
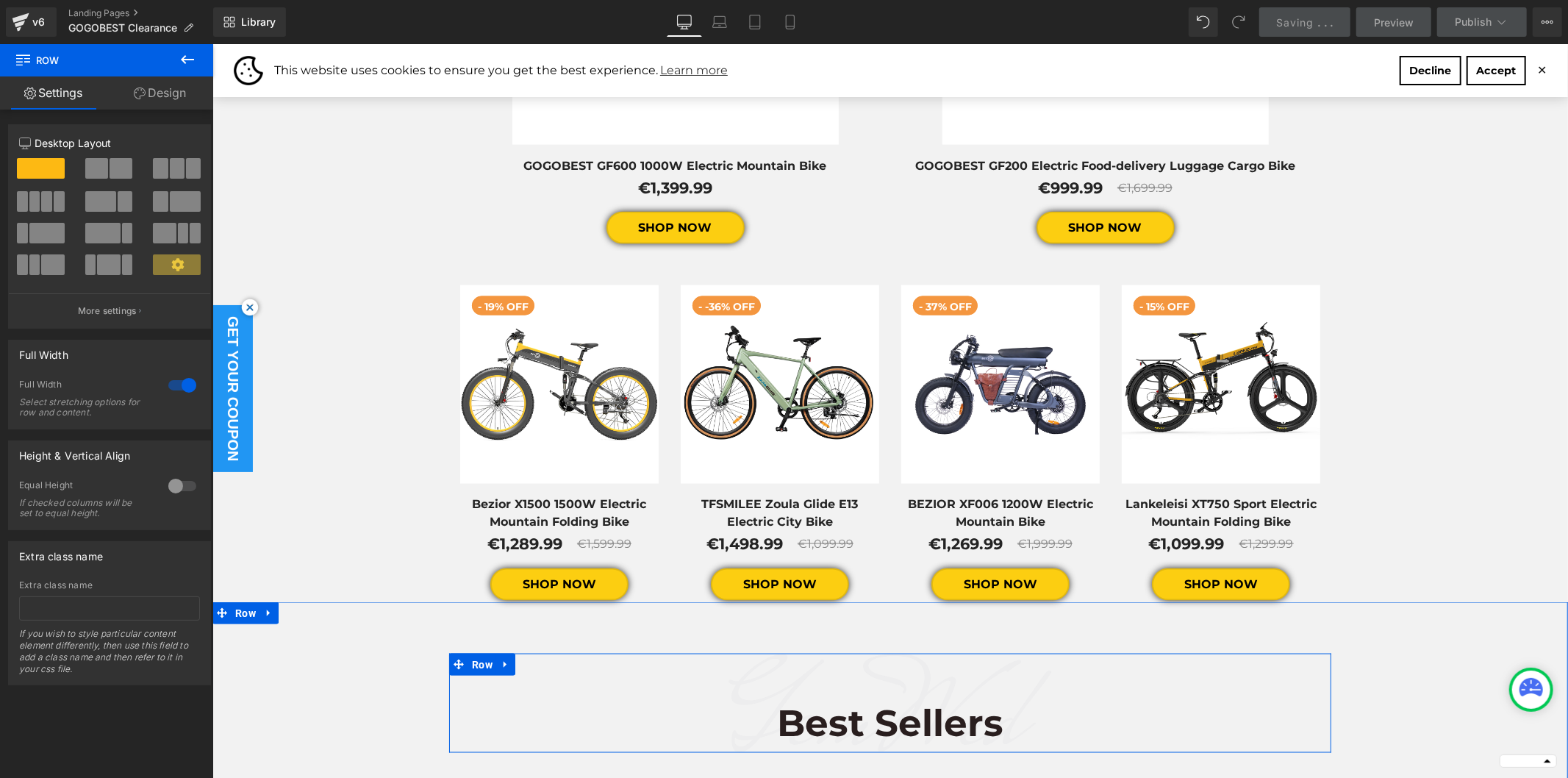
click at [858, 670] on div "Best Sellers Heading Row" at bounding box center [889, 702] width 882 height 99
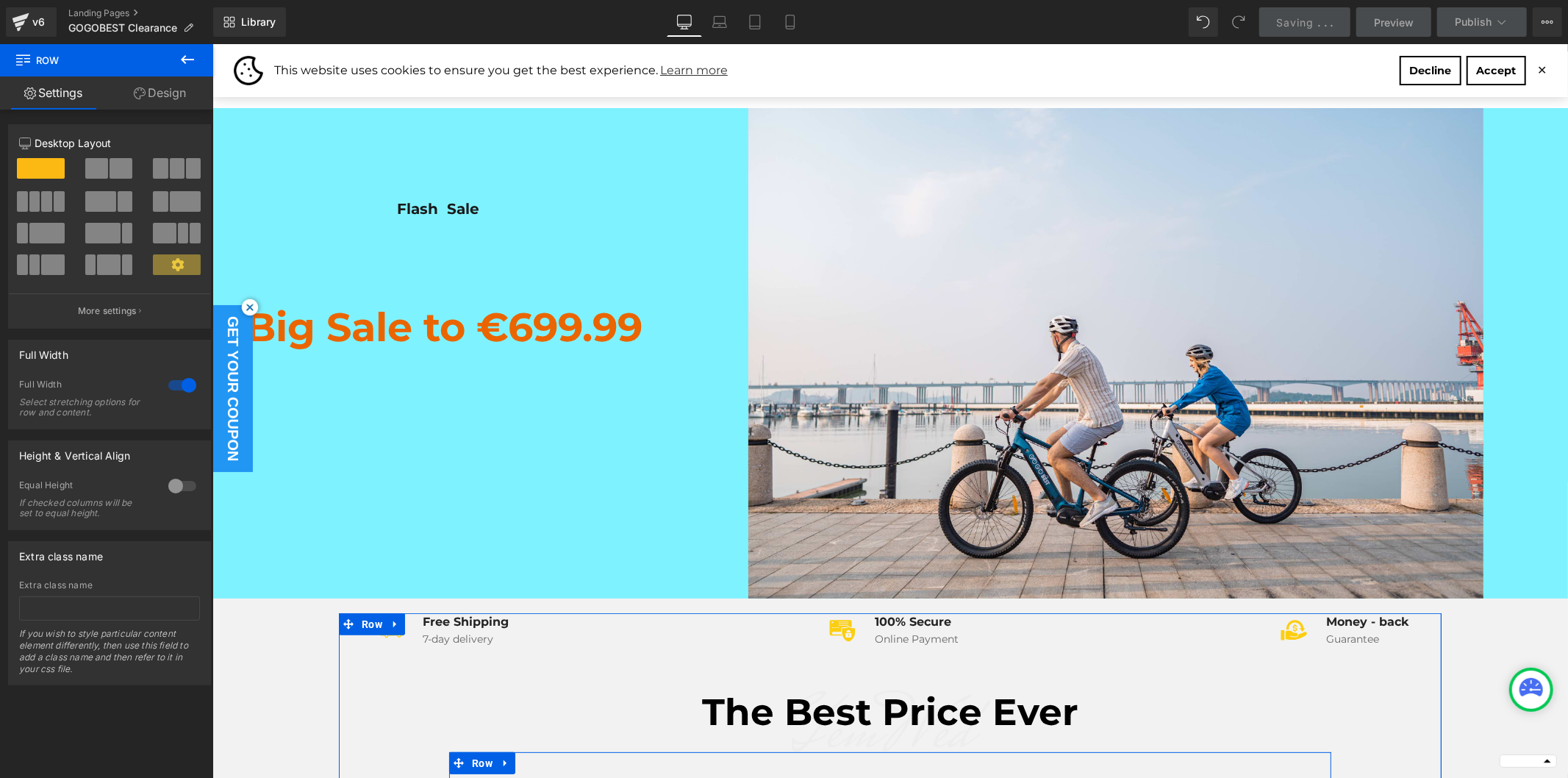
scroll to position [0, 0]
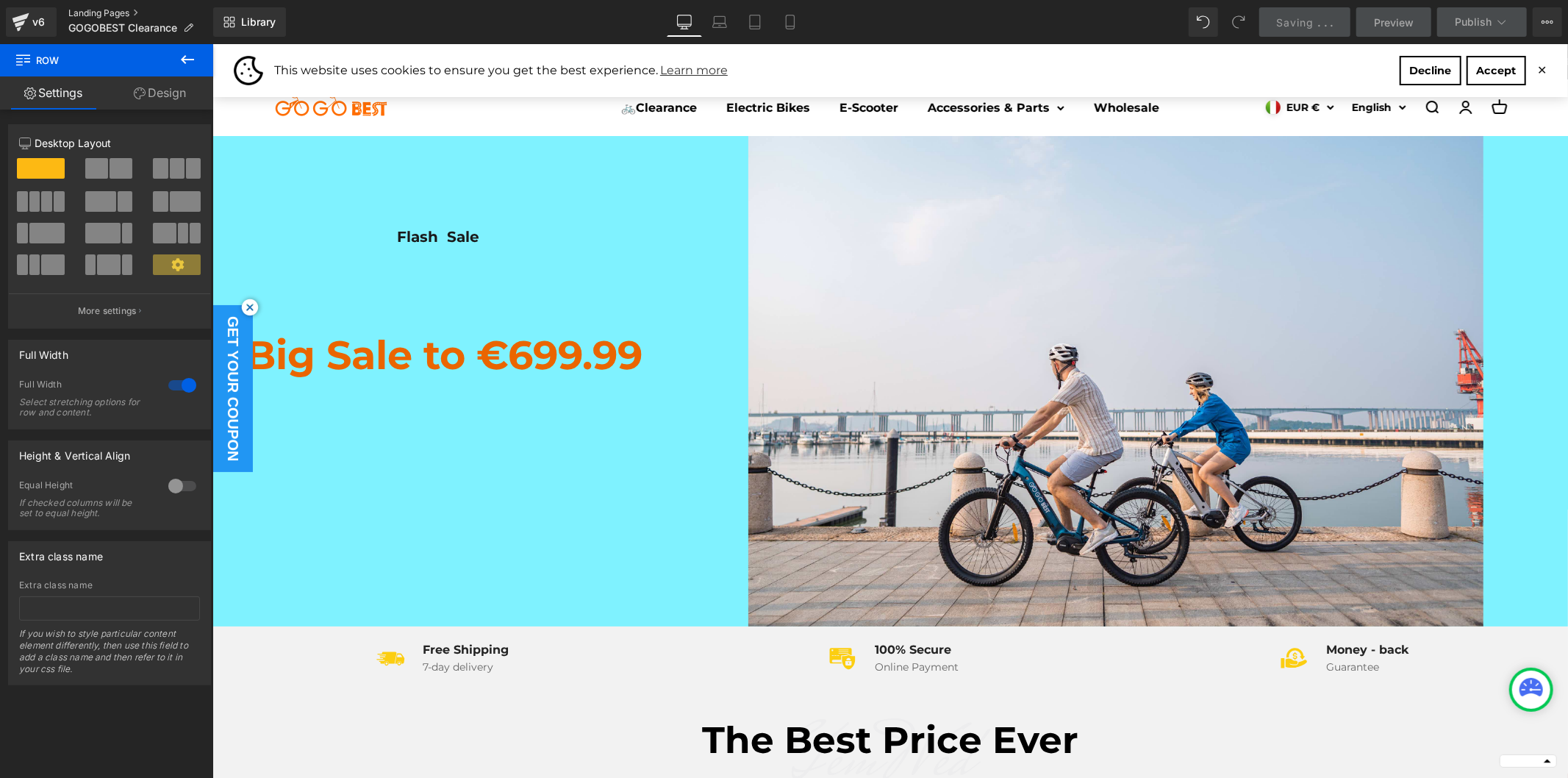
click at [108, 10] on link "Landing Pages" at bounding box center [140, 13] width 145 height 12
